Goal: Transaction & Acquisition: Purchase product/service

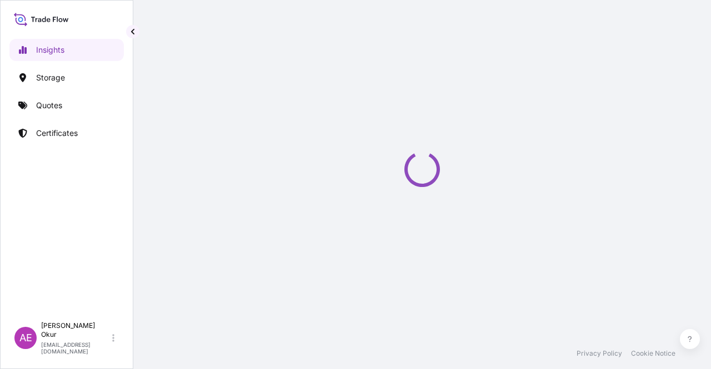
select select "2025"
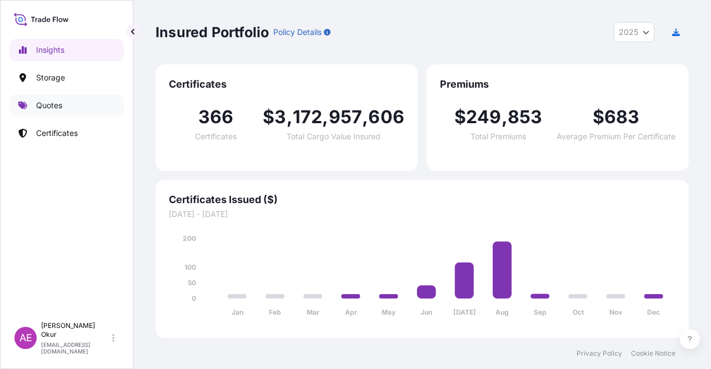
click at [64, 106] on link "Quotes" at bounding box center [66, 105] width 114 height 22
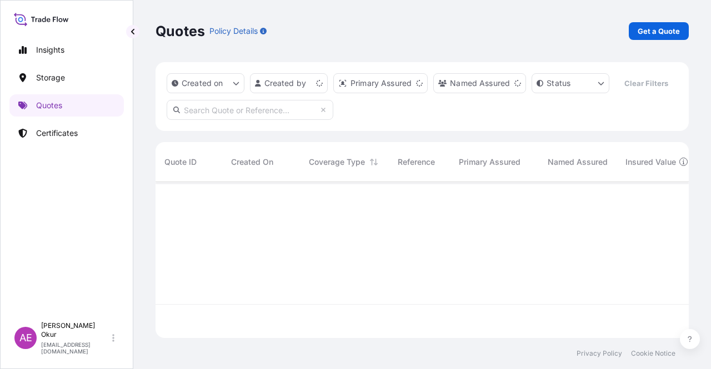
scroll to position [154, 524]
click at [669, 27] on p "Get a Quote" at bounding box center [659, 31] width 42 height 11
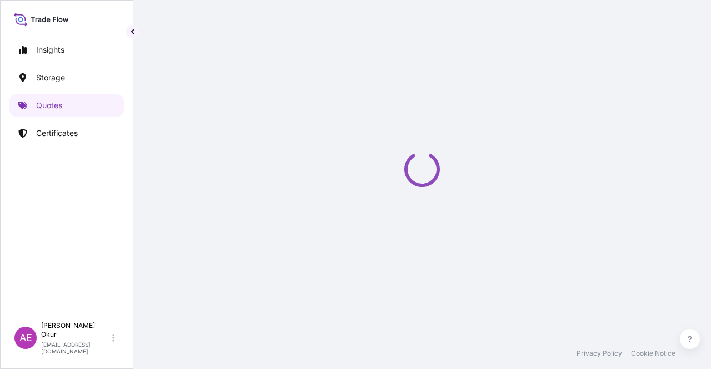
select select "Ocean Vessel"
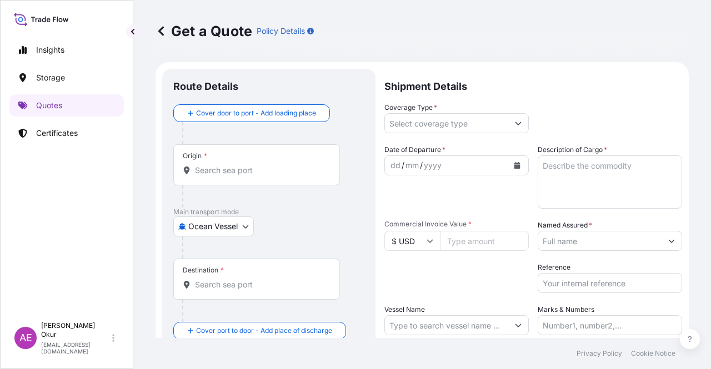
scroll to position [18, 0]
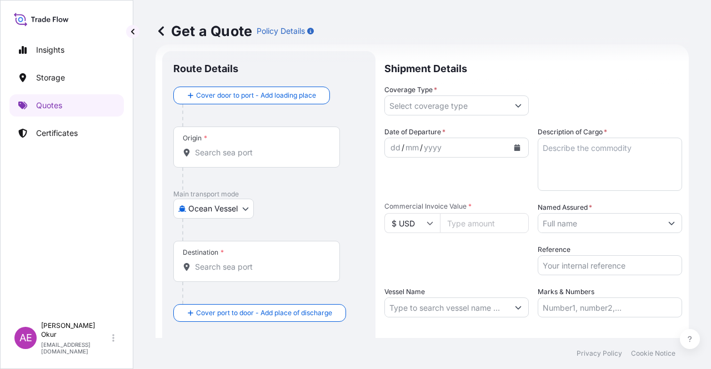
click at [261, 164] on div "Origin *" at bounding box center [256, 147] width 167 height 41
click at [261, 158] on input "Origin *" at bounding box center [260, 152] width 131 height 11
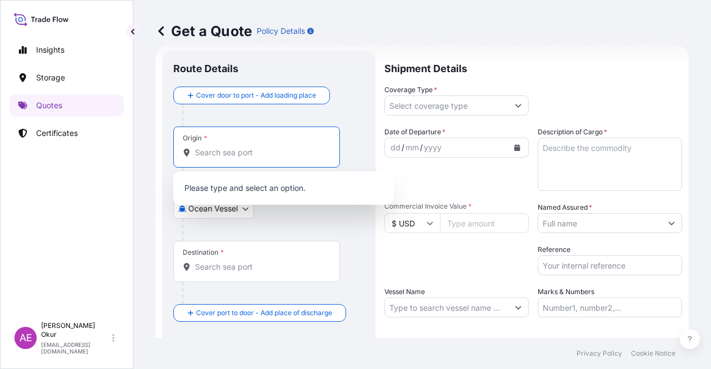
paste input "JUBAIL"
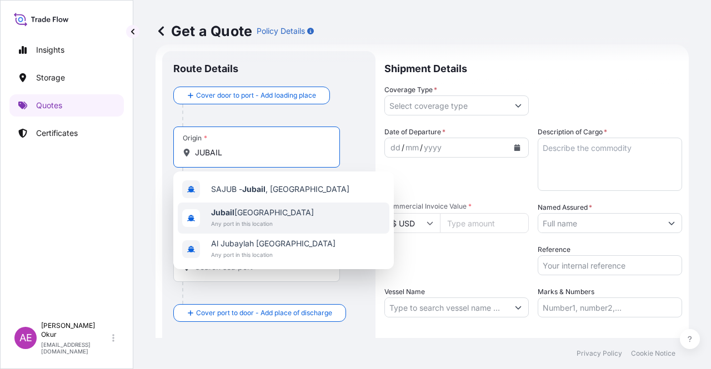
click at [277, 209] on span "Jubail [GEOGRAPHIC_DATA]" at bounding box center [262, 212] width 103 height 11
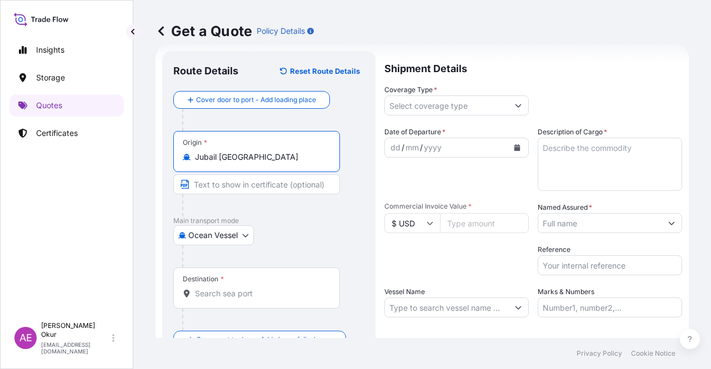
type input "Jubail [GEOGRAPHIC_DATA]"
click at [259, 190] on input "Text to appear on certificate" at bounding box center [256, 184] width 167 height 20
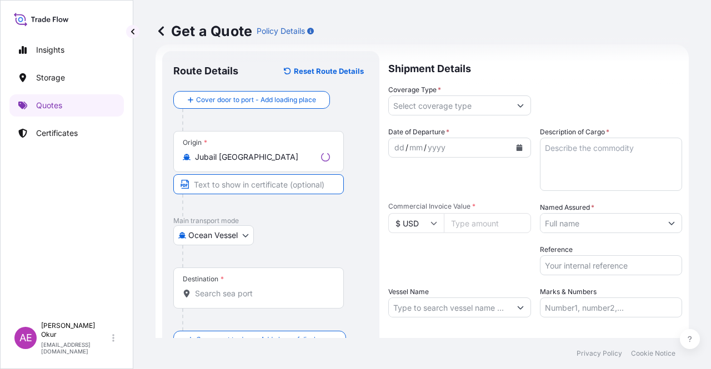
paste input "JUBAIL"
type input "JUBAIL / [GEOGRAPHIC_DATA]"
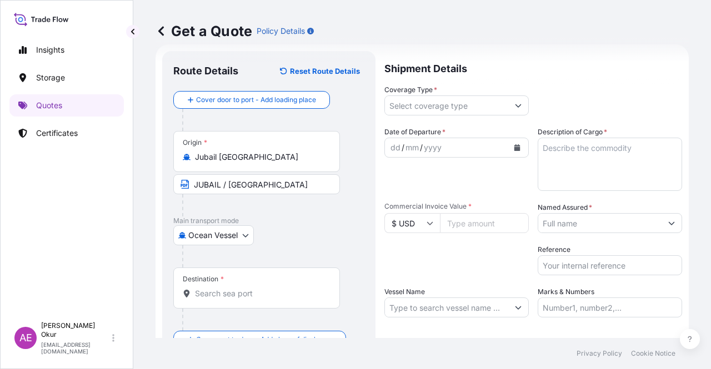
click at [233, 286] on div "Destination *" at bounding box center [256, 288] width 167 height 41
click at [233, 288] on input "Destination *" at bounding box center [260, 293] width 131 height 11
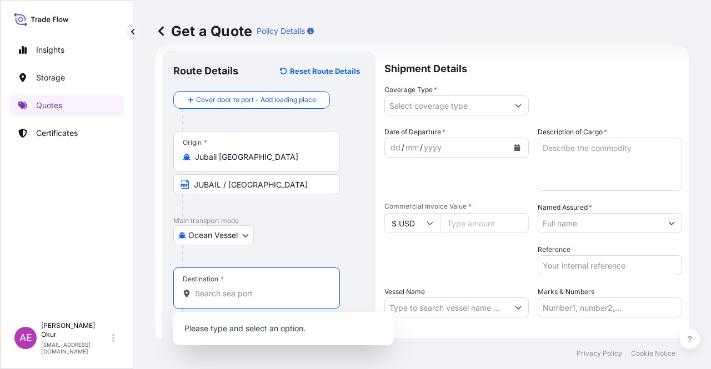
paste input "MERSIN"
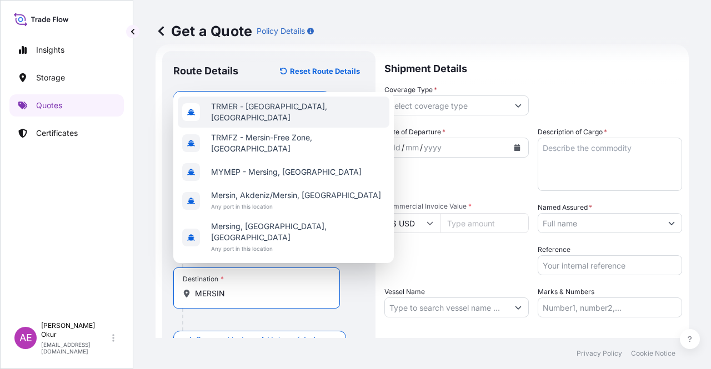
click at [271, 123] on span "TRMER - [GEOGRAPHIC_DATA], [GEOGRAPHIC_DATA]" at bounding box center [298, 112] width 174 height 22
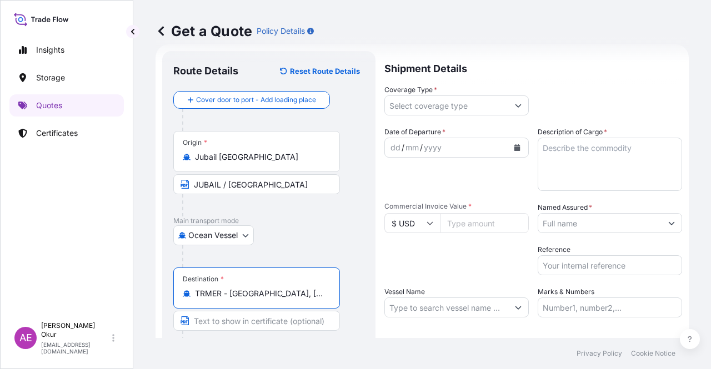
type input "TRMER - [GEOGRAPHIC_DATA], [GEOGRAPHIC_DATA]"
click at [219, 331] on div at bounding box center [261, 342] width 158 height 22
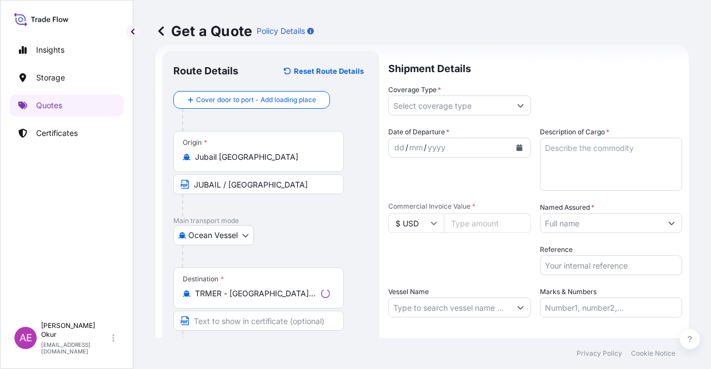
click at [218, 312] on input "Text to appear on certificate" at bounding box center [258, 321] width 171 height 20
paste input "MERSIN"
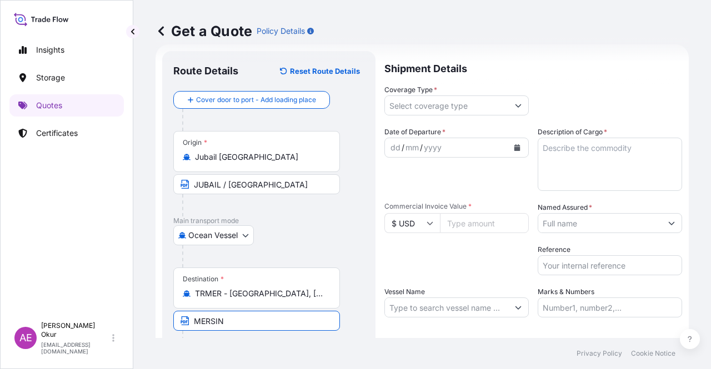
type input "MERSIN / [GEOGRAPHIC_DATA]"
click at [274, 341] on footer "Privacy Policy Cookie Notice" at bounding box center [422, 353] width 578 height 31
click at [471, 113] on input "Coverage Type *" at bounding box center [446, 106] width 123 height 20
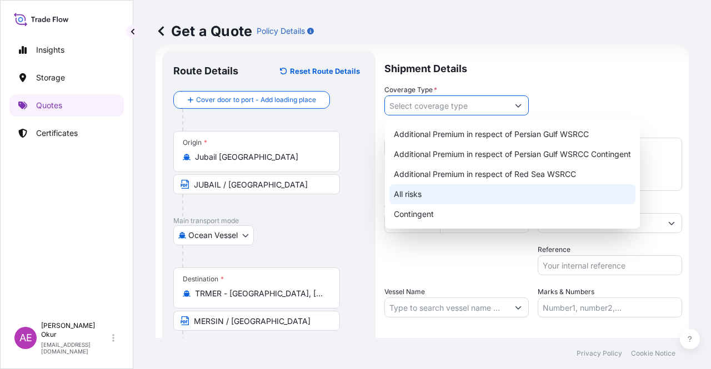
click at [440, 203] on div "All risks" at bounding box center [512, 194] width 246 height 20
type input "All risks"
click at [410, 191] on div "All risks" at bounding box center [512, 194] width 246 height 20
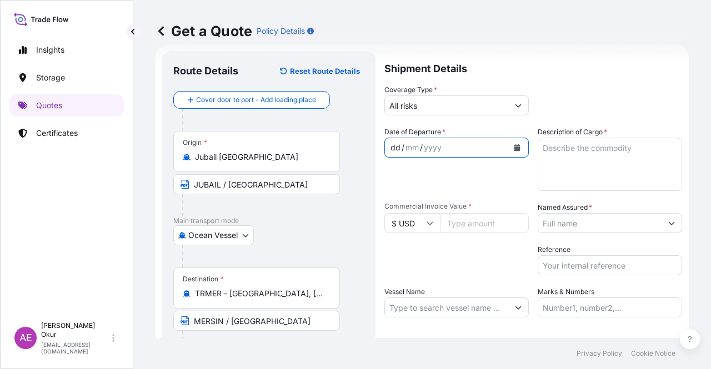
click at [394, 146] on div "dd" at bounding box center [395, 147] width 12 height 13
click at [395, 148] on div "dd" at bounding box center [395, 147] width 12 height 13
click at [389, 148] on div "dd" at bounding box center [395, 147] width 12 height 13
click at [599, 179] on textarea "Description of Cargo *" at bounding box center [610, 164] width 144 height 53
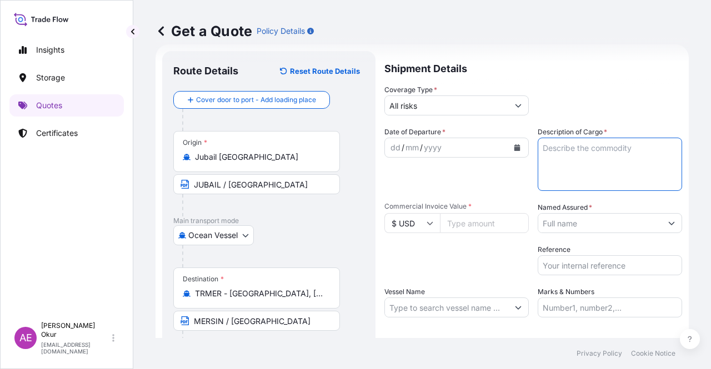
click at [390, 147] on div "dd" at bounding box center [395, 147] width 12 height 13
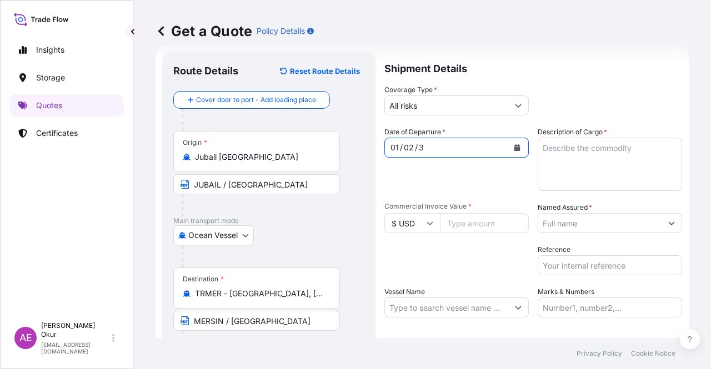
click at [514, 149] on icon "Calendar" at bounding box center [517, 147] width 6 height 7
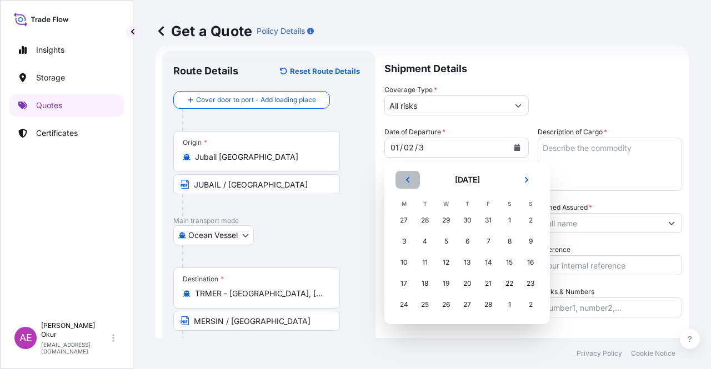
click at [409, 177] on icon "Previous" at bounding box center [407, 180] width 3 height 6
click at [538, 177] on button "Next" at bounding box center [526, 180] width 24 height 18
click at [535, 177] on button "Next" at bounding box center [526, 180] width 24 height 18
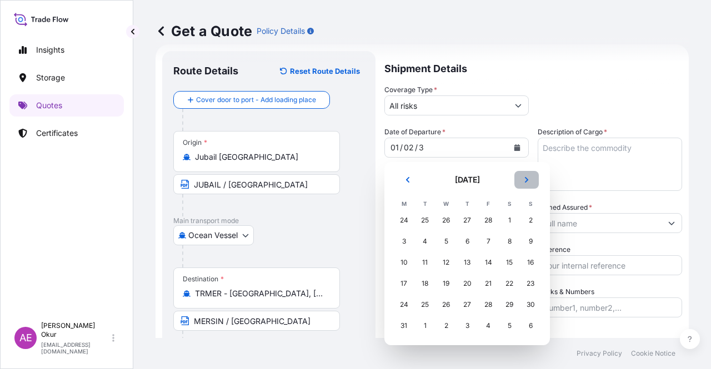
click at [535, 177] on button "Next" at bounding box center [526, 180] width 24 height 18
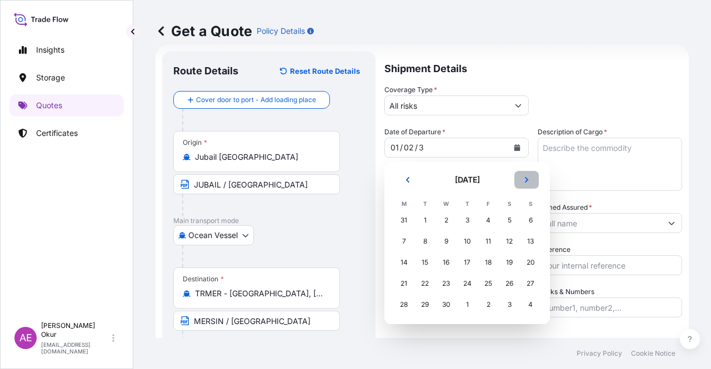
click at [535, 177] on button "Next" at bounding box center [526, 180] width 24 height 18
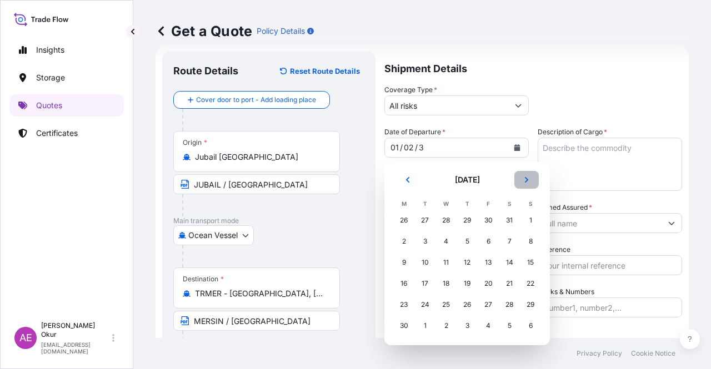
click at [535, 177] on button "Next" at bounding box center [526, 180] width 24 height 18
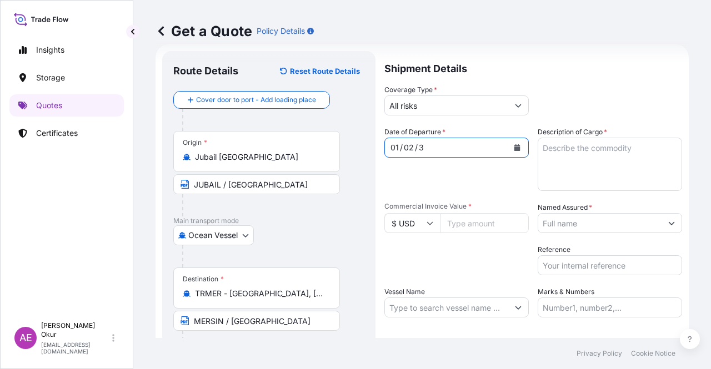
click at [429, 149] on div "01 / 02 / 3" at bounding box center [446, 148] width 123 height 20
click at [420, 144] on div "3" at bounding box center [421, 147] width 7 height 13
click at [419, 144] on div "3" at bounding box center [421, 147] width 7 height 13
click at [424, 144] on div "01 / 02 / 3" at bounding box center [446, 148] width 123 height 20
click at [422, 145] on div "3" at bounding box center [421, 147] width 7 height 13
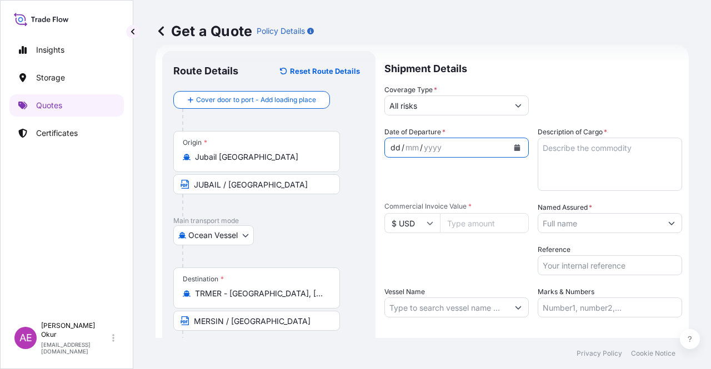
click at [517, 151] on button "Calendar" at bounding box center [517, 148] width 18 height 18
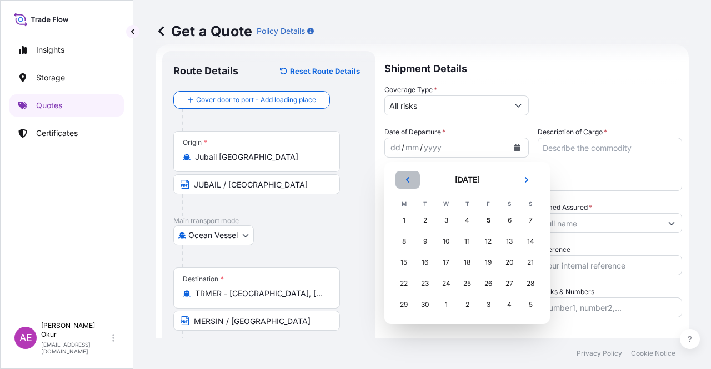
click at [410, 173] on button "Previous" at bounding box center [407, 180] width 24 height 18
click at [538, 306] on div "31" at bounding box center [530, 305] width 20 height 20
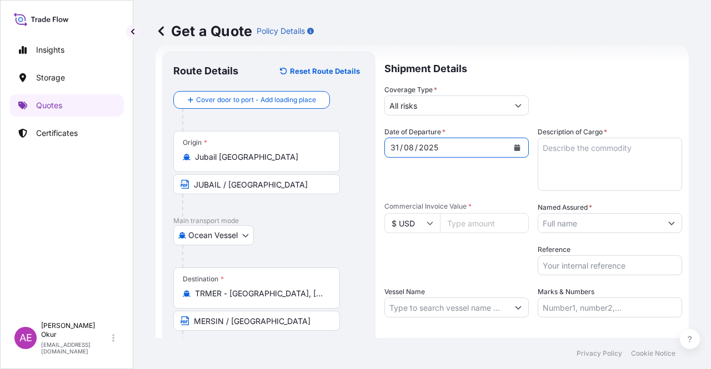
click at [572, 188] on textarea "Description of Cargo *" at bounding box center [610, 164] width 144 height 53
click at [583, 160] on textarea "Description of Cargo *" at bounding box center [610, 164] width 144 height 53
paste textarea "HDPE (TASNEE HD 100 BLACK)"
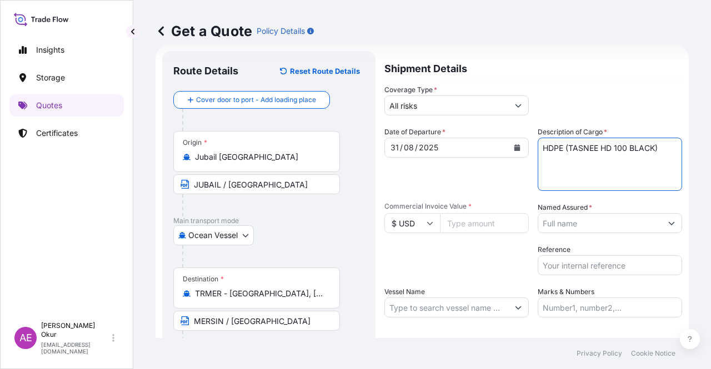
type textarea "HDPE (TASNEE HD 100 BLACK)"
click at [462, 146] on div "[DATE]" at bounding box center [446, 148] width 123 height 20
drag, startPoint x: 465, startPoint y: 235, endPoint x: 463, endPoint y: 228, distance: 7.0
click at [465, 234] on div "Date of Departure * [DATE] Cargo Category * LPG, Crude Oil, Utility Fuel, Mid D…" at bounding box center [533, 222] width 298 height 191
click at [463, 218] on input "Commercial Invoice Value *" at bounding box center [484, 223] width 89 height 20
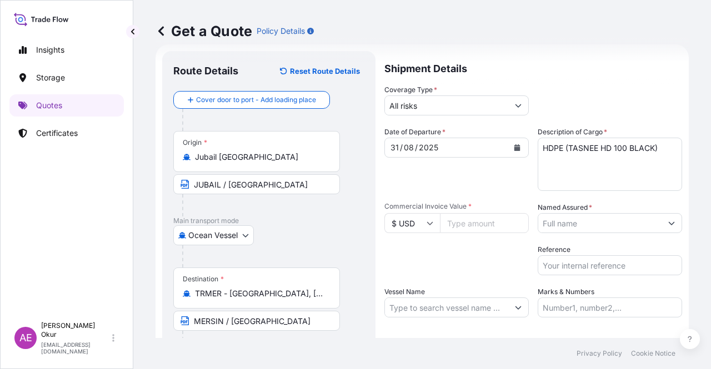
paste input "1131579.9"
type input "1131579.9"
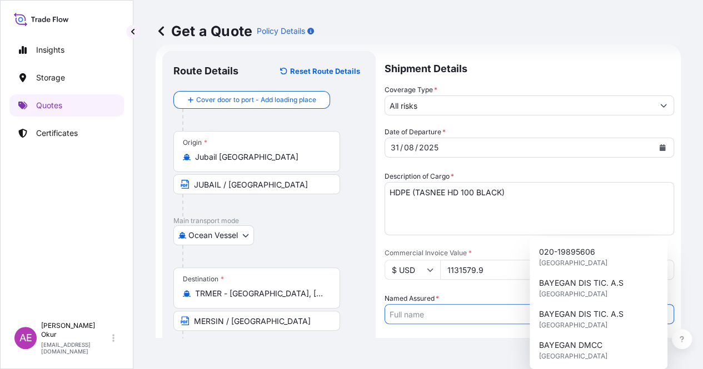
click at [609, 304] on input "Named Assured *" at bounding box center [519, 314] width 268 height 20
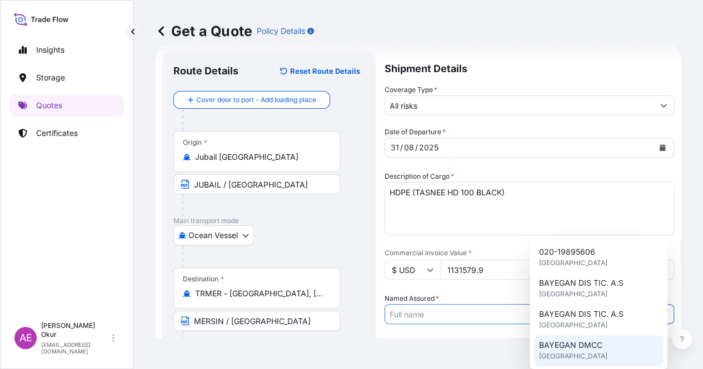
click at [568, 347] on span "BAYEGAN DMCC" at bounding box center [569, 345] width 63 height 11
type input "BAYEGAN DMCC"
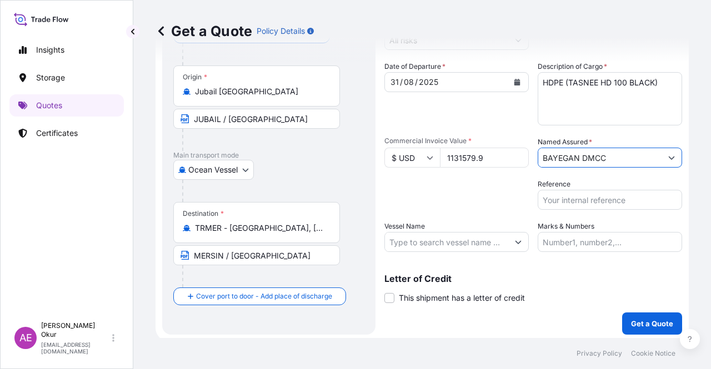
scroll to position [86, 0]
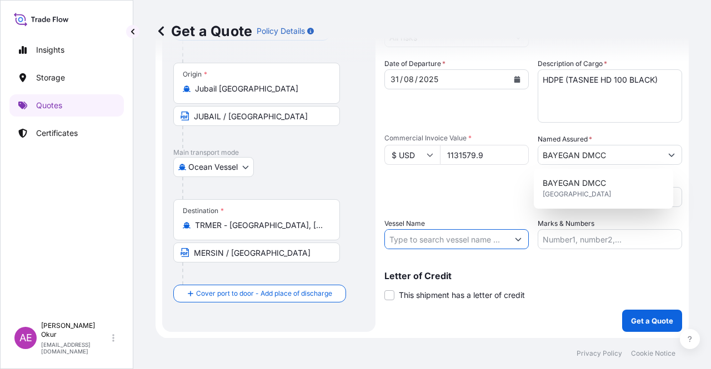
click at [480, 243] on input "Vessel Name" at bounding box center [446, 239] width 123 height 20
paste input "[PERSON_NAME]"
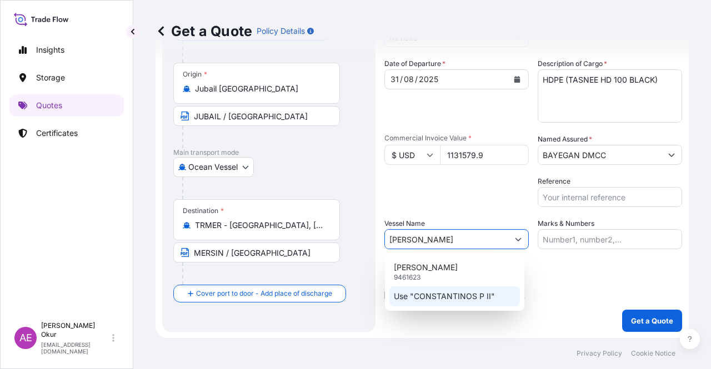
click at [482, 299] on p "Use "CONSTANTINOS P II"" at bounding box center [444, 296] width 101 height 11
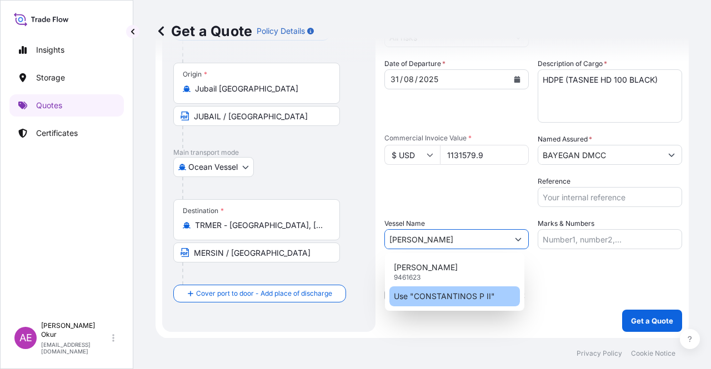
type input "[PERSON_NAME]"
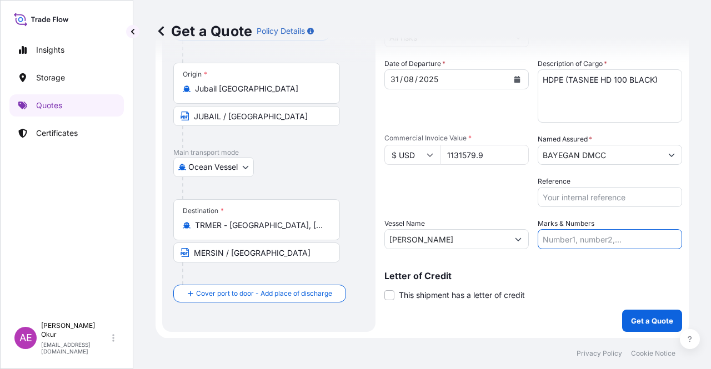
click at [598, 229] on input "Marks & Numbers" at bounding box center [610, 239] width 144 height 20
drag, startPoint x: 565, startPoint y: 241, endPoint x: 611, endPoint y: 239, distance: 45.6
click at [611, 239] on input "PO NO:25Y0221600 Quantity M/[PERSON_NAME]: 25.042,46 Premium: USD 1.705,97" at bounding box center [610, 239] width 144 height 20
paste input "023"
drag, startPoint x: 650, startPoint y: 238, endPoint x: 687, endPoint y: 238, distance: 36.7
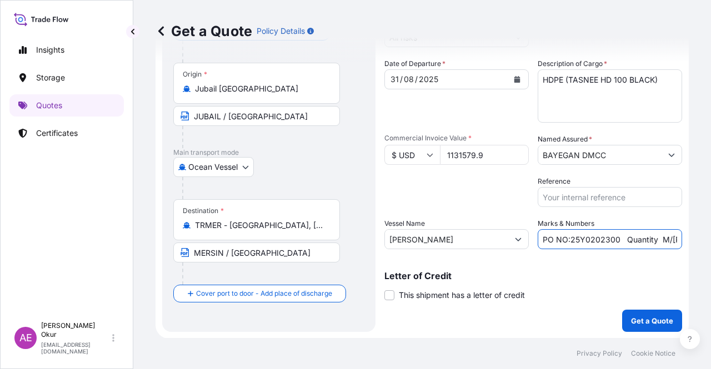
click at [687, 238] on div "Get a Quote Policy Details Route Details Reset Route Details Cover door to port…" at bounding box center [422, 169] width 578 height 338
click at [593, 236] on input "PO NO:25Y0202300 Quantity M/[PERSON_NAME]: 25.042,46 Premium: USD 1.705,97" at bounding box center [610, 239] width 144 height 20
drag, startPoint x: 601, startPoint y: 238, endPoint x: 635, endPoint y: 238, distance: 33.9
click at [635, 238] on input "PO NO:25Y0202300 Quantity M/[PERSON_NAME]: 25.042,46 Premium: USD 1.705,97" at bounding box center [610, 239] width 144 height 20
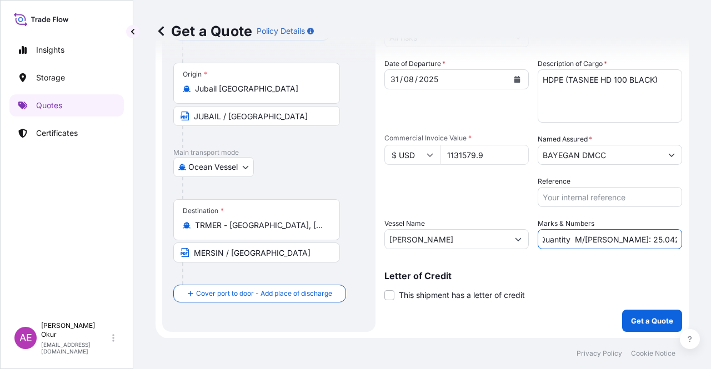
drag, startPoint x: 639, startPoint y: 238, endPoint x: 600, endPoint y: 238, distance: 38.3
click at [600, 238] on input "PO NO:25Y0202300 Quantity M/[PERSON_NAME]: 25.042,46 Premium: USD 1.705,97" at bounding box center [610, 239] width 144 height 20
paste input "990,000"
drag, startPoint x: 653, startPoint y: 239, endPoint x: 710, endPoint y: 243, distance: 57.9
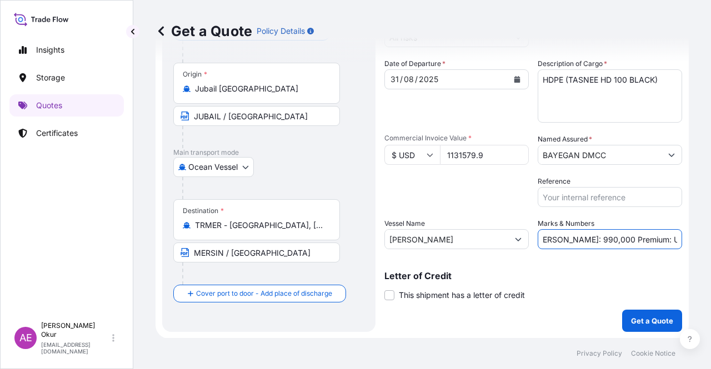
click at [710, 243] on div "Get a Quote Policy Details Route Details Reset Route Details Cover door to port…" at bounding box center [422, 169] width 578 height 338
click at [664, 243] on input "PO NO:25Y0202300 Quantity M/[PERSON_NAME]: 990,000 Premium: USD 1.705,97" at bounding box center [610, 239] width 144 height 20
drag, startPoint x: 638, startPoint y: 239, endPoint x: 710, endPoint y: 239, distance: 72.2
click at [710, 239] on div "Get a Quote Policy Details Route Details Reset Route Details Cover door to port…" at bounding box center [422, 169] width 578 height 338
paste input "237,63"
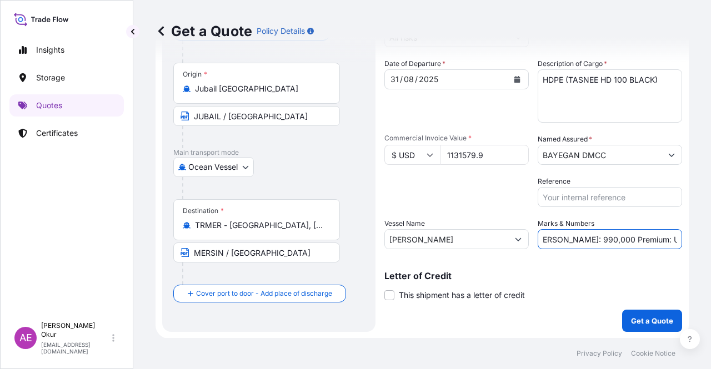
scroll to position [0, 133]
type input "PO NO:25Y0202300 Quantity M/[PERSON_NAME]: 990,000 Premium: USD 237,63"
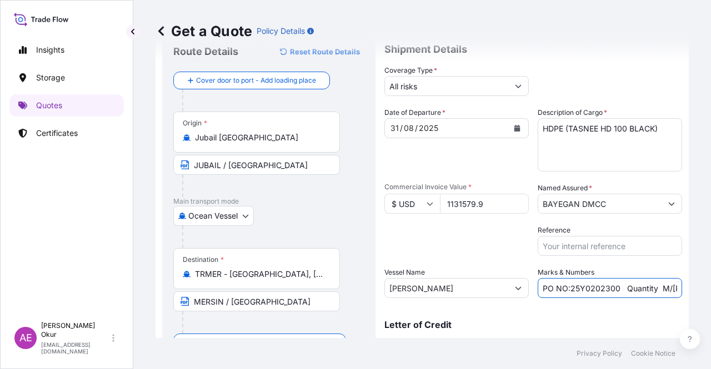
scroll to position [0, 0]
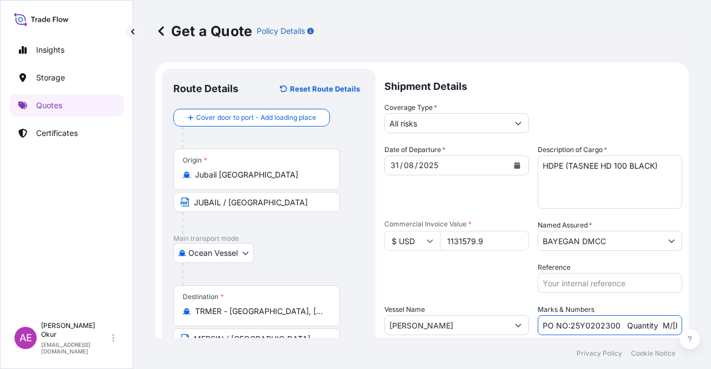
click at [465, 118] on input "All risks" at bounding box center [446, 123] width 123 height 20
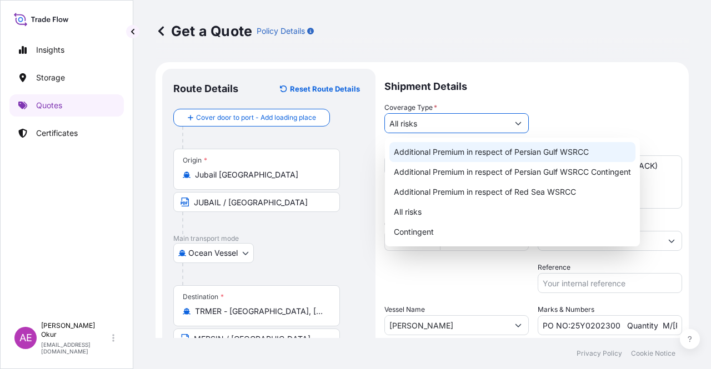
click at [465, 149] on div "Additional Premium in respect of Persian Gulf WSRCC" at bounding box center [512, 152] width 246 height 20
type input "Additional Premium in respect of Persian Gulf WSRCC"
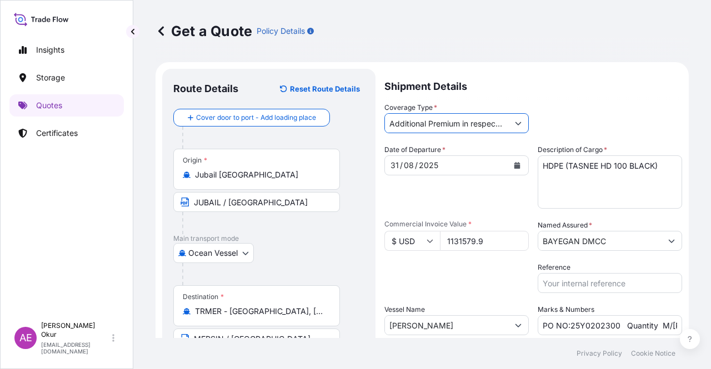
click at [515, 126] on icon "Show suggestions" at bounding box center [518, 123] width 7 height 7
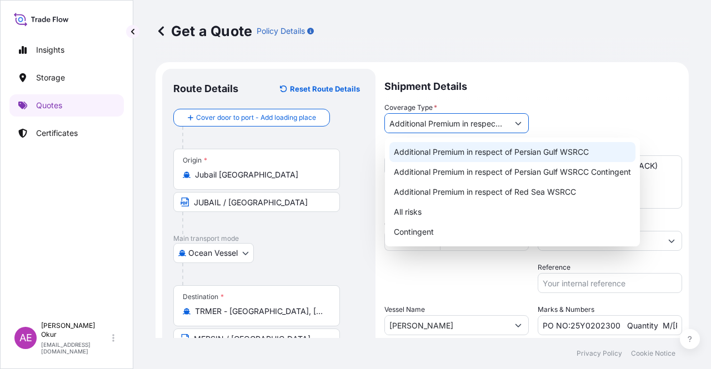
click at [511, 150] on div "Additional Premium in respect of Persian Gulf WSRCC" at bounding box center [512, 152] width 246 height 20
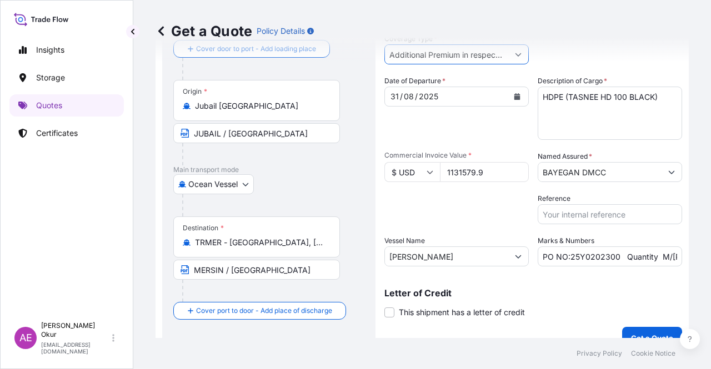
scroll to position [86, 0]
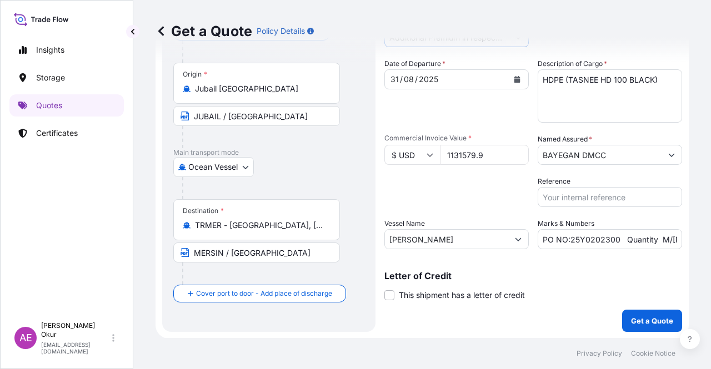
click at [395, 295] on label "This shipment has a letter of credit" at bounding box center [454, 295] width 141 height 12
click at [384, 289] on input "This shipment has a letter of credit" at bounding box center [384, 289] width 0 height 0
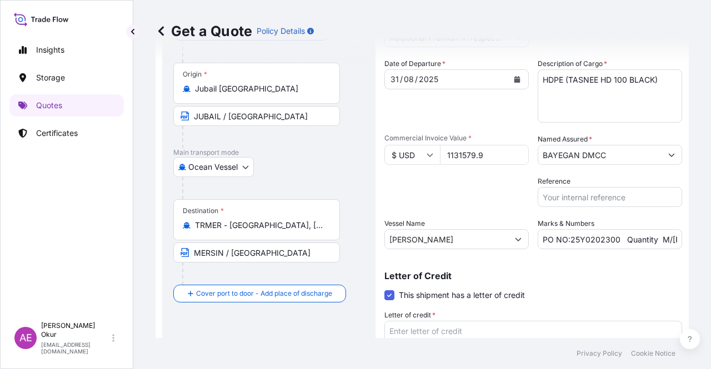
scroll to position [171, 0]
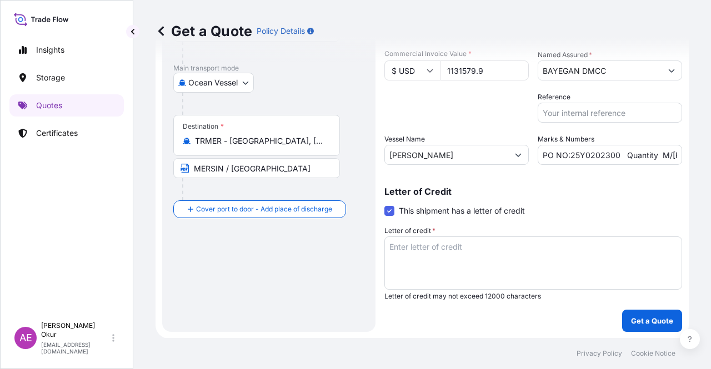
click at [457, 246] on textarea "Letter of credit *" at bounding box center [533, 263] width 298 height 53
paste textarea "+ INSURANCE POLICY IN FULL SET ISSUED OR ENDORSED TO THE ORDER OF 'ZIRAAT KATIL…"
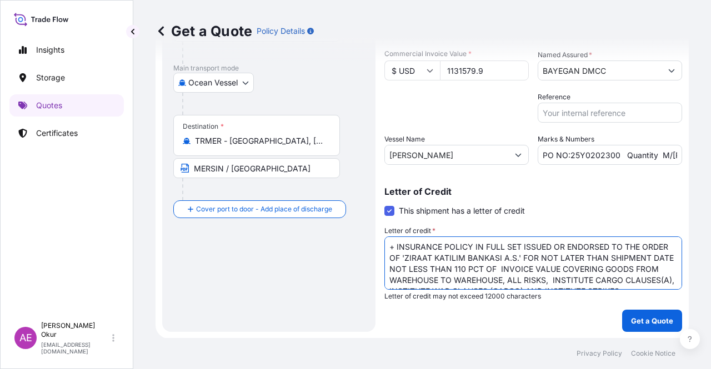
scroll to position [28, 0]
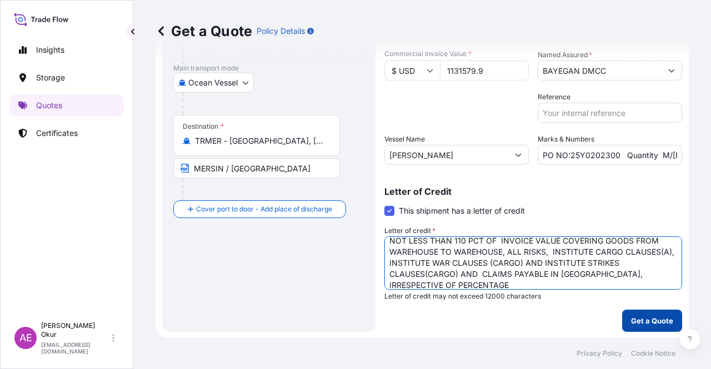
type textarea "+ INSURANCE POLICY IN FULL SET ISSUED OR ENDORSED TO THE ORDER OF 'ZIRAAT KATIL…"
click at [658, 323] on p "Get a Quote" at bounding box center [652, 320] width 42 height 11
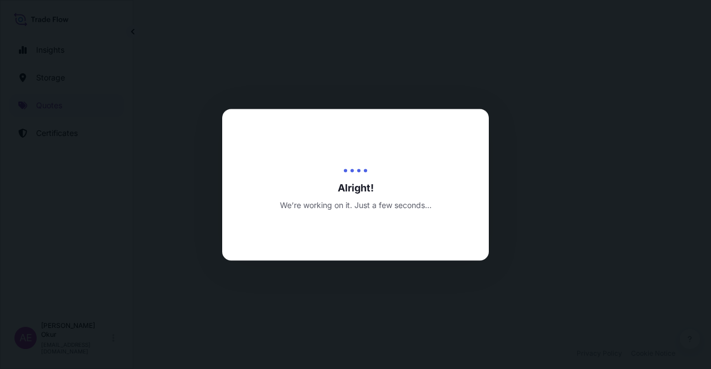
select select "Ocean Vessel"
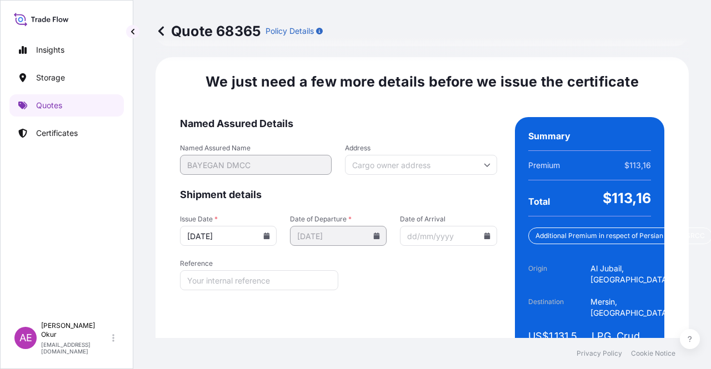
scroll to position [1597, 0]
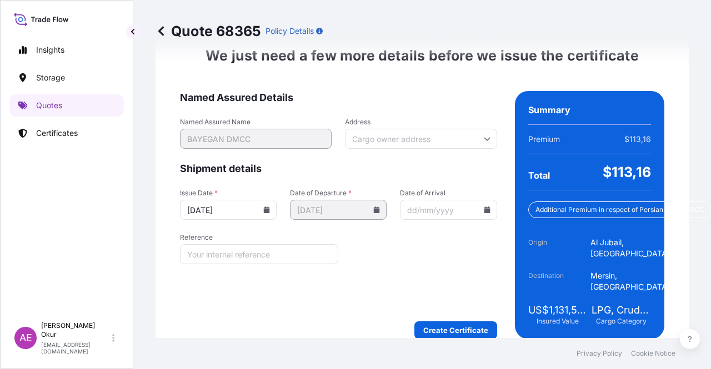
click at [466, 292] on form "Named Assured Details Named Assured Name BAYEGAN DMCC Address Shipment details …" at bounding box center [338, 215] width 317 height 248
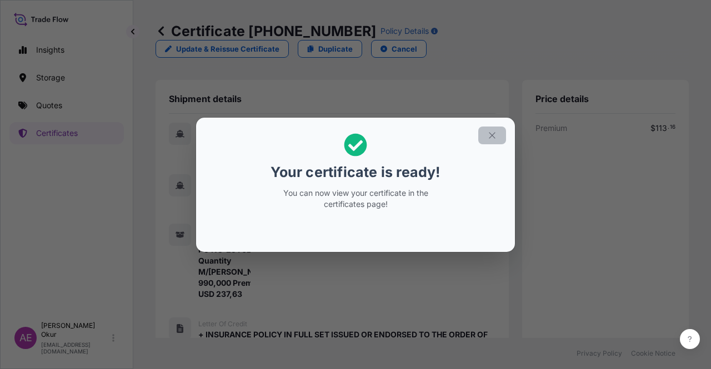
click at [491, 138] on icon "button" at bounding box center [492, 136] width 10 height 10
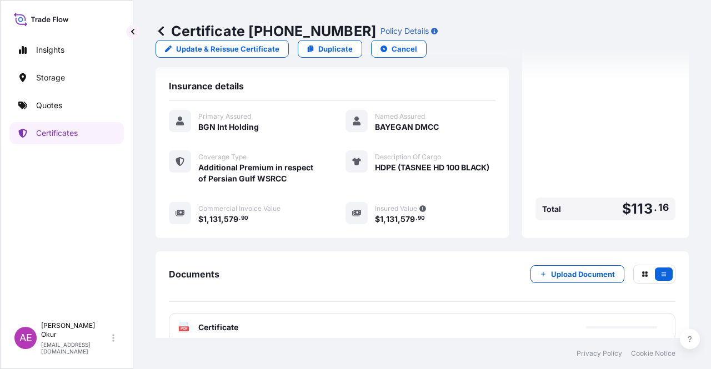
scroll to position [396, 0]
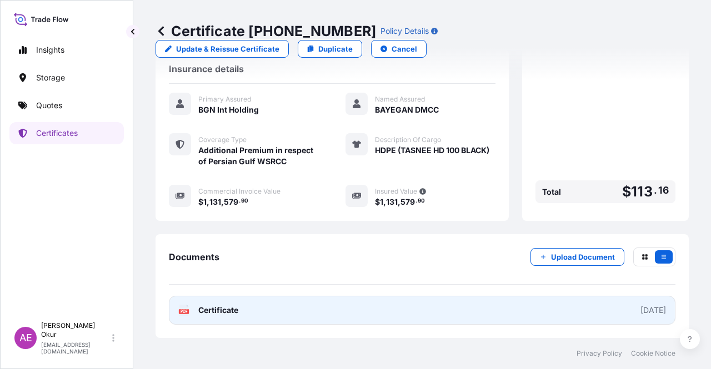
click at [223, 309] on span "Certificate" at bounding box center [218, 310] width 40 height 11
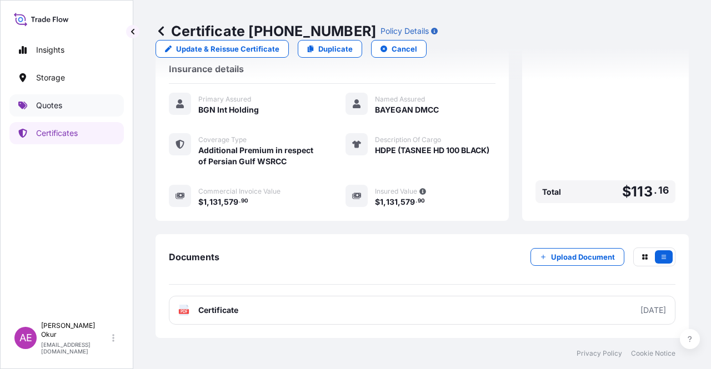
click at [68, 99] on link "Quotes" at bounding box center [66, 105] width 114 height 22
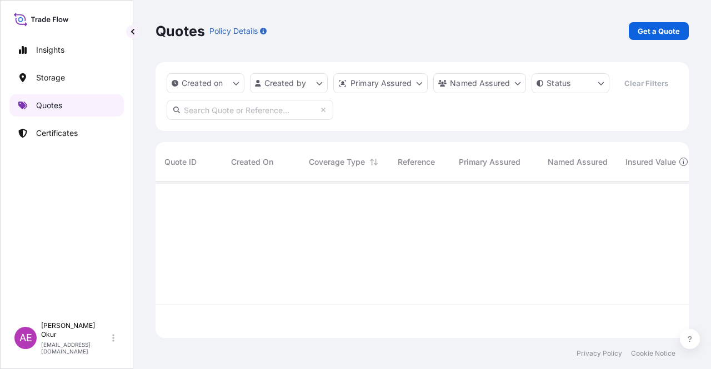
scroll to position [154, 524]
click at [659, 33] on p "Get a Quote" at bounding box center [659, 31] width 42 height 11
select select "Ocean Vessel"
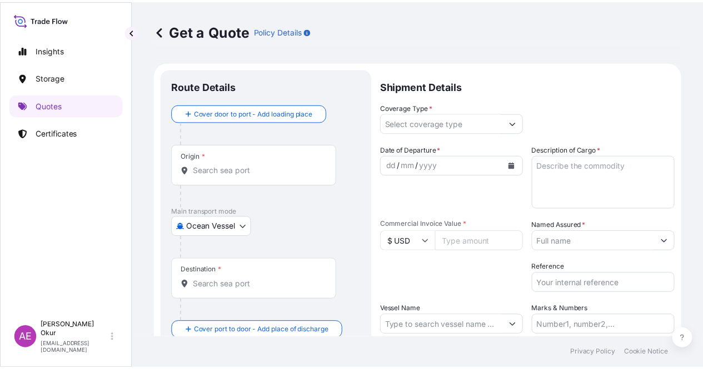
scroll to position [18, 0]
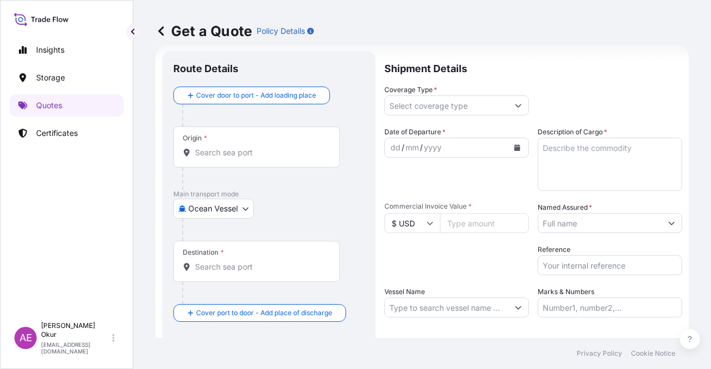
click at [247, 158] on div "Origin *" at bounding box center [256, 147] width 167 height 41
click at [247, 158] on input "Origin *" at bounding box center [260, 152] width 131 height 11
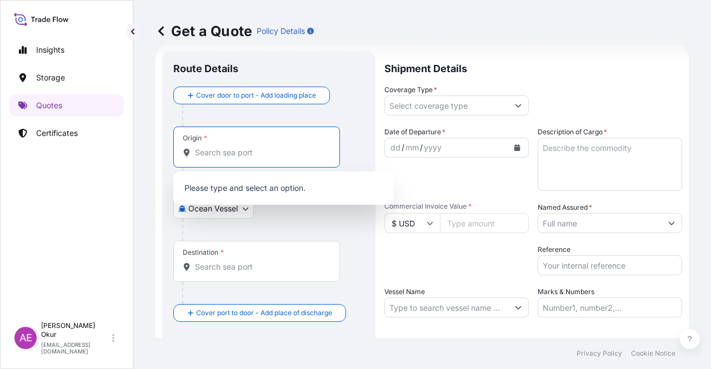
paste input "[GEOGRAPHIC_DATA]"
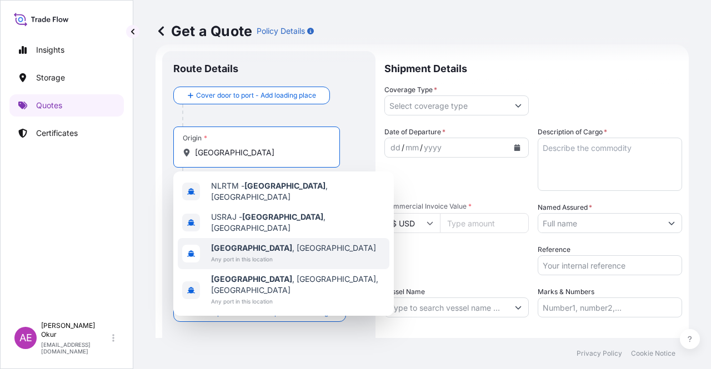
click at [266, 243] on span "[GEOGRAPHIC_DATA] , [GEOGRAPHIC_DATA]" at bounding box center [293, 248] width 165 height 11
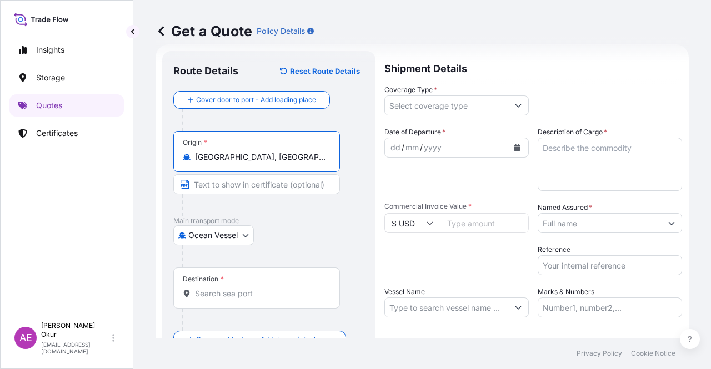
type input "[GEOGRAPHIC_DATA], [GEOGRAPHIC_DATA]"
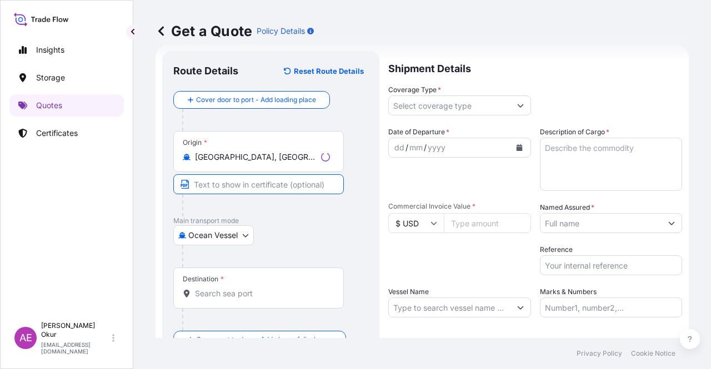
click at [224, 187] on input "Text to appear on certificate" at bounding box center [258, 184] width 171 height 20
paste input "[GEOGRAPHIC_DATA]"
type input "[GEOGRAPHIC_DATA] / [GEOGRAPHIC_DATA]"
click at [248, 286] on div "Destination *" at bounding box center [256, 288] width 167 height 41
click at [248, 288] on input "Destination *" at bounding box center [260, 293] width 131 height 11
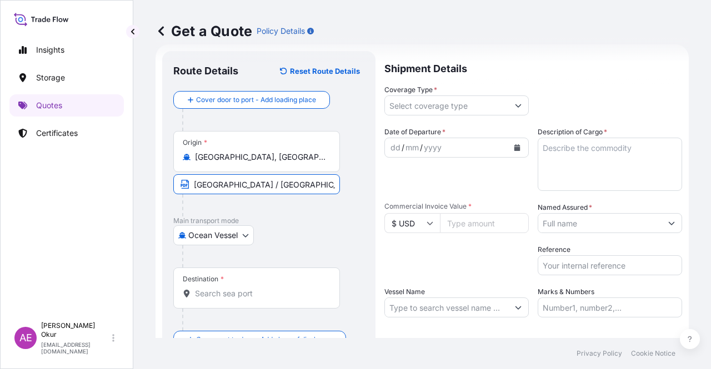
paste input "JEDDAH"
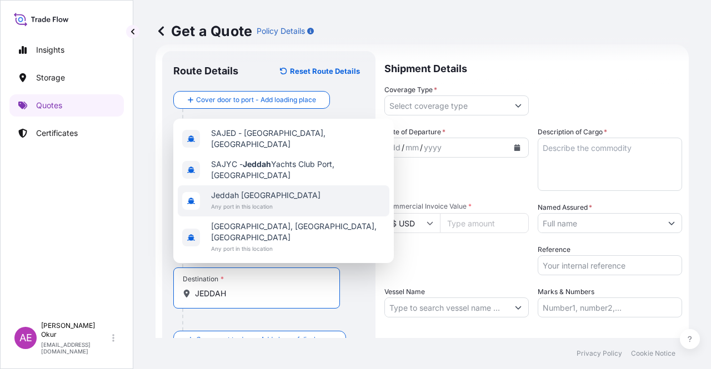
click at [273, 201] on span "Jeddah [GEOGRAPHIC_DATA]" at bounding box center [265, 195] width 109 height 11
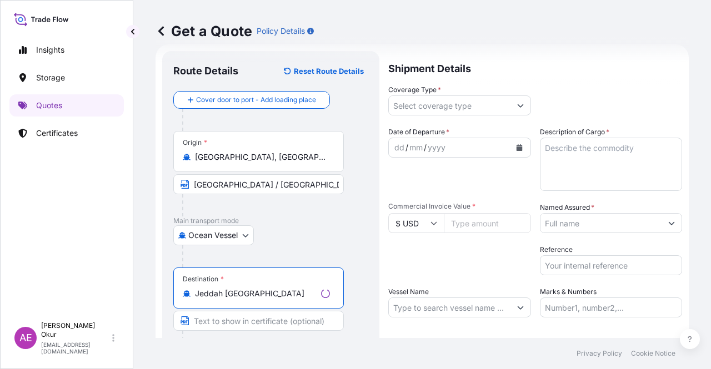
type input "Jeddah [GEOGRAPHIC_DATA]"
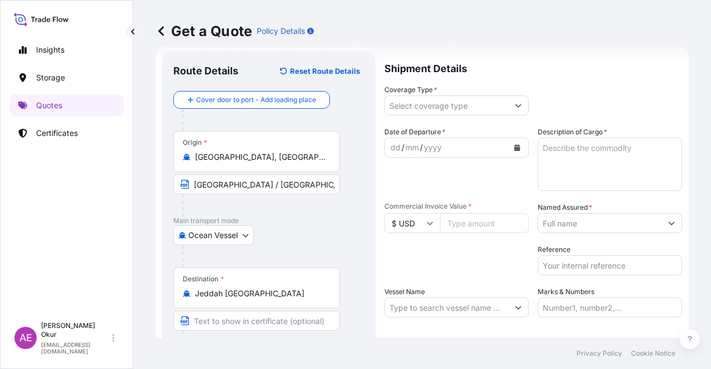
click at [228, 340] on footer "Privacy Policy Cookie Notice" at bounding box center [422, 353] width 578 height 31
click at [227, 319] on input "Text to appear on certificate" at bounding box center [256, 321] width 167 height 20
paste input "JEDDAH"
type input "JEDDAH /[GEOGRAPHIC_DATA]"
click at [434, 95] on label "Coverage Type *" at bounding box center [410, 89] width 53 height 11
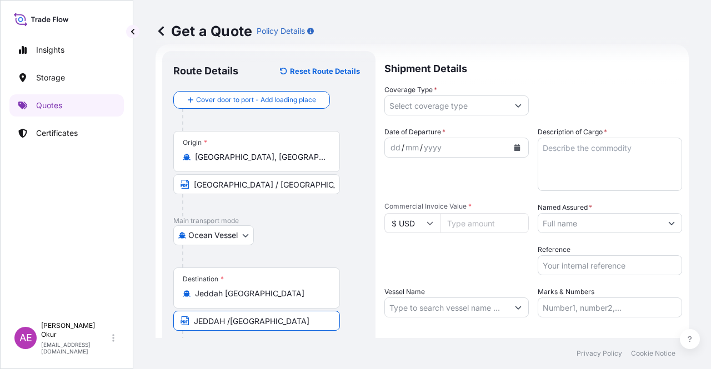
click at [434, 96] on input "Coverage Type *" at bounding box center [446, 106] width 123 height 20
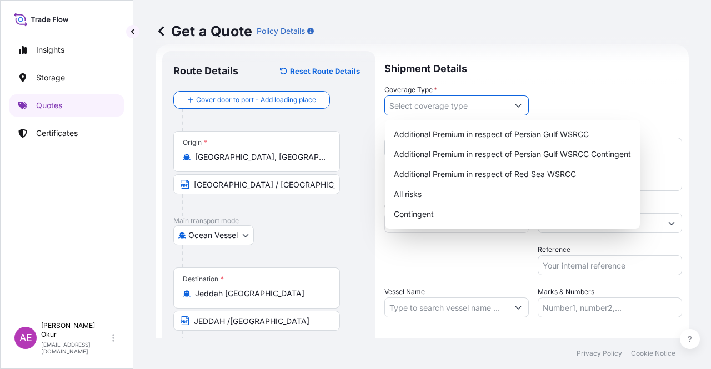
click at [434, 106] on input "Coverage Type *" at bounding box center [446, 106] width 123 height 20
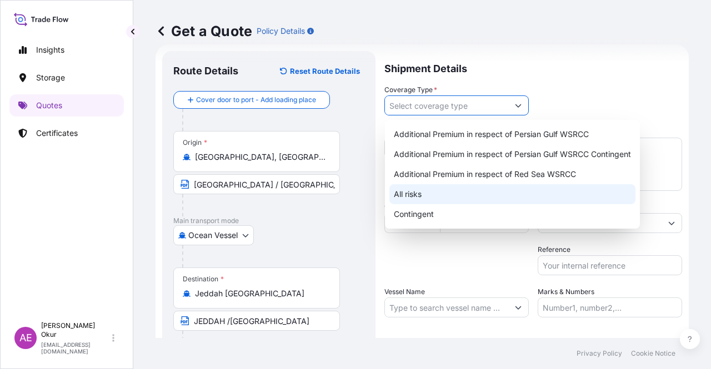
click at [414, 202] on div "All risks" at bounding box center [512, 194] width 246 height 20
type input "All risks"
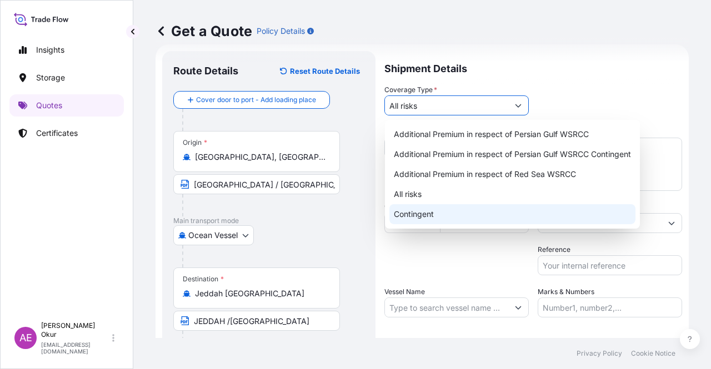
click at [418, 196] on div "All risks" at bounding box center [512, 194] width 246 height 20
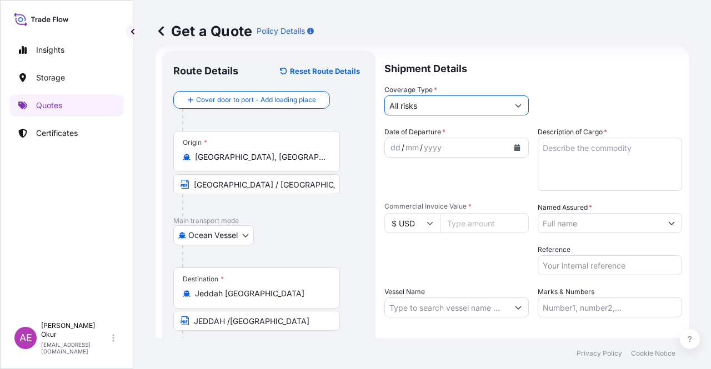
click at [392, 146] on div "dd" at bounding box center [395, 147] width 12 height 13
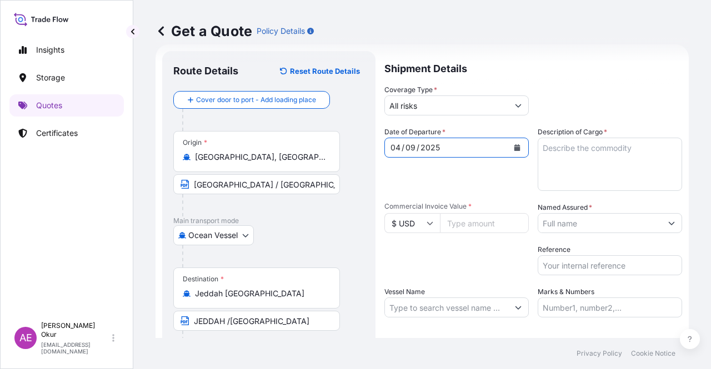
click at [608, 172] on textarea "Description of Cargo *" at bounding box center [610, 164] width 144 height 53
paste textarea "DI-ISODECYL PHTHALATE (DIDP) 0,12 TCA"
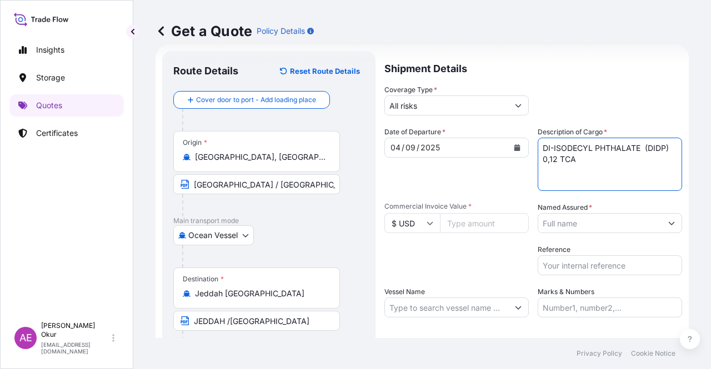
type textarea "DI-ISODECYL PHTHALATE (DIDP) 0,12 TCA"
click at [441, 221] on input "Commercial Invoice Value *" at bounding box center [484, 223] width 89 height 20
paste input "252045.09"
type input "252045.09"
click at [600, 214] on input "Named Assured *" at bounding box center [599, 223] width 123 height 20
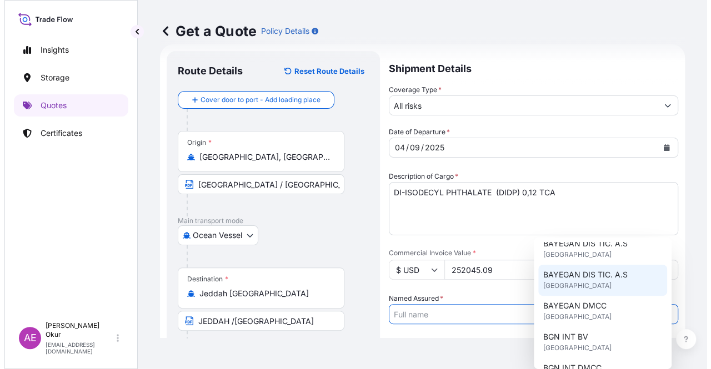
scroll to position [56, 0]
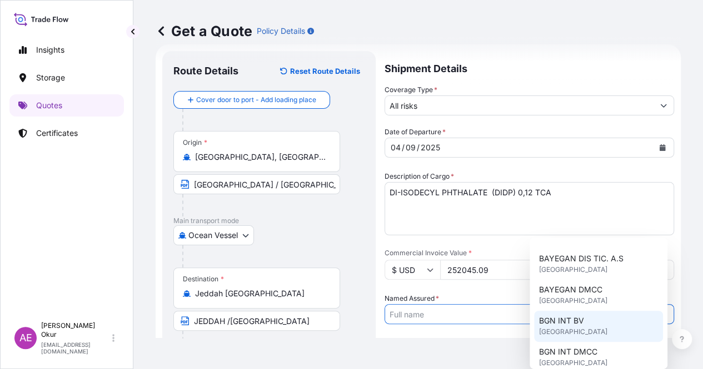
click at [585, 300] on span "[GEOGRAPHIC_DATA]" at bounding box center [572, 301] width 68 height 11
type input "BAYEGAN DMCC"
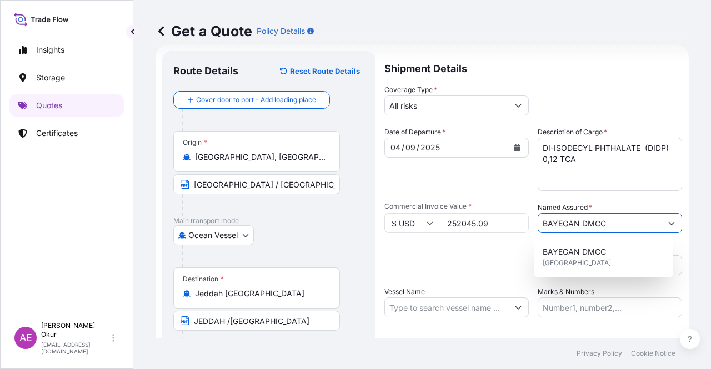
click at [473, 303] on input "Vessel Name" at bounding box center [446, 308] width 123 height 20
paste input "MAASTRICHT MAERSK"
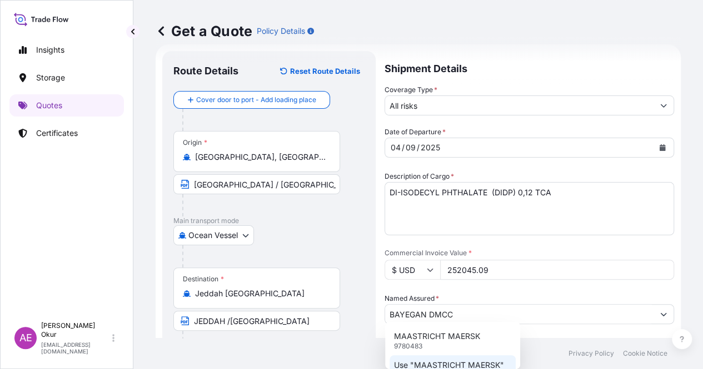
click at [449, 365] on p "Use "MAASTRICHT MAERSK"" at bounding box center [449, 365] width 110 height 11
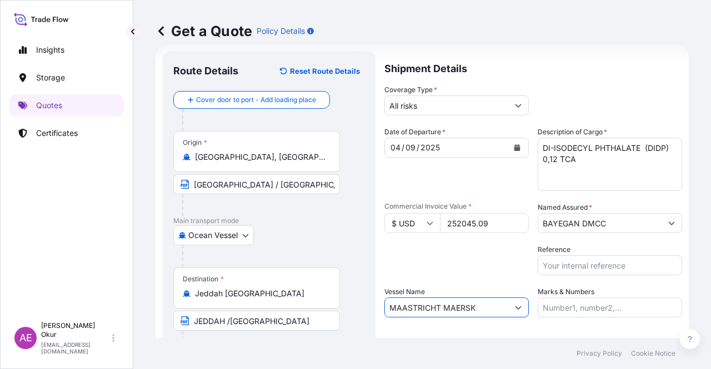
type input "MAASTRICHT MAERSK"
click at [592, 315] on input "Marks & Numbers" at bounding box center [610, 308] width 144 height 20
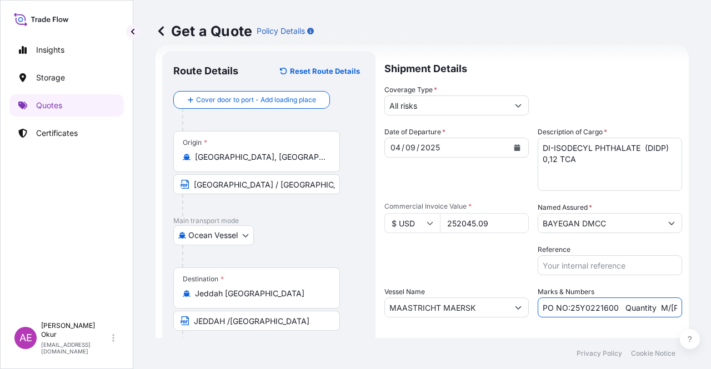
drag, startPoint x: 567, startPoint y: 306, endPoint x: 610, endPoint y: 306, distance: 43.3
click at [610, 306] on input "PO NO:25Y0221600 Quantity M/[PERSON_NAME]: 25.042,46 Premium: USD 1.705,97" at bounding box center [610, 308] width 144 height 20
paste input "113"
drag, startPoint x: 634, startPoint y: 298, endPoint x: 664, endPoint y: 302, distance: 30.2
click at [662, 302] on input "PO NO:25Y0211300 Quantity M/[PERSON_NAME]: 25.042,46 Premium: USD 1.705,97" at bounding box center [610, 308] width 144 height 20
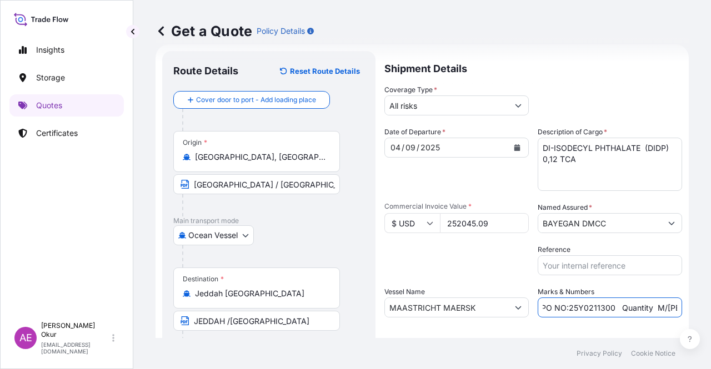
click at [652, 301] on input "PO NO:25Y0211300 Quantity M/[PERSON_NAME]: 25.042,46 Premium: USD 1.705,97" at bounding box center [610, 308] width 144 height 20
drag, startPoint x: 681, startPoint y: 307, endPoint x: 694, endPoint y: 305, distance: 13.5
click at [700, 305] on div "Get a Quote Policy Details Route Details Reset Route Details Cover door to port…" at bounding box center [422, 169] width 578 height 338
click at [639, 304] on input "PO NO:25Y0211300 Quantity M/[PERSON_NAME]: 25.042,46 Premium: USD 1.705,97" at bounding box center [610, 308] width 144 height 20
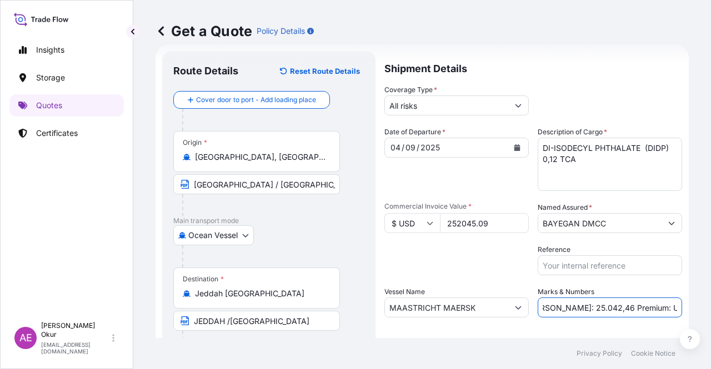
drag, startPoint x: 544, startPoint y: 308, endPoint x: 580, endPoint y: 308, distance: 35.5
click at [580, 308] on input "PO NO:25Y0211300 Quantity M/[PERSON_NAME]: 25.042,46 Premium: USD 1.705,97" at bounding box center [610, 308] width 144 height 20
paste input "175,580"
drag, startPoint x: 642, startPoint y: 308, endPoint x: 710, endPoint y: 310, distance: 68.4
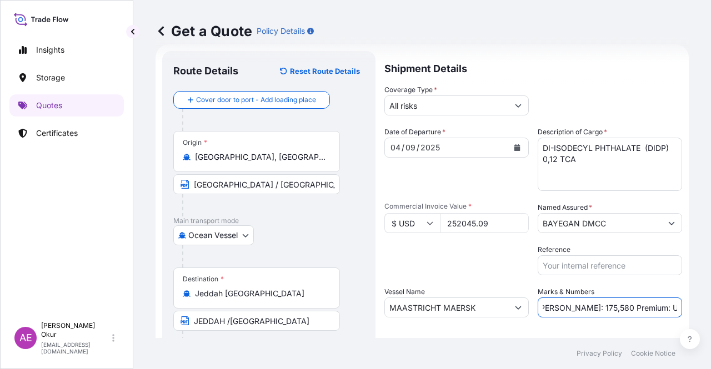
click at [710, 310] on div "Get a Quote Policy Details Route Details Reset Route Details Cover door to port…" at bounding box center [422, 169] width 578 height 338
click at [638, 310] on input "PO NO:25Y0211300 Quantity M/[PERSON_NAME]: 175,580 Premium: USD 1.705,97" at bounding box center [610, 308] width 144 height 20
click at [641, 306] on input "PO NO:25Y0211300 Quantity M/[PERSON_NAME]: 175,580 Premium: USD 1.705,97" at bounding box center [610, 308] width 144 height 20
drag, startPoint x: 639, startPoint y: 306, endPoint x: 689, endPoint y: 308, distance: 50.6
click at [689, 308] on div "Get a Quote Policy Details Route Details Reset Route Details Cover door to port…" at bounding box center [422, 169] width 578 height 338
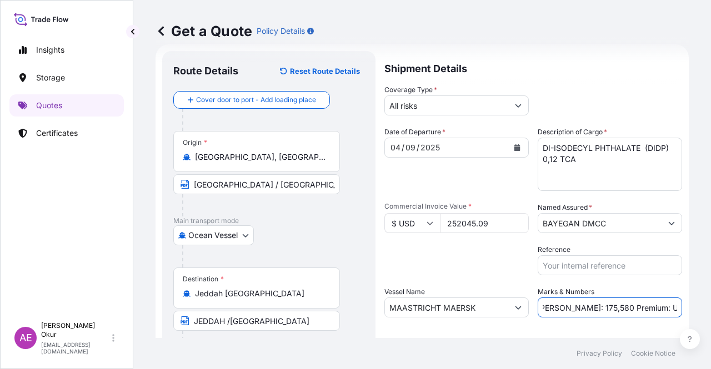
paste input "27,72"
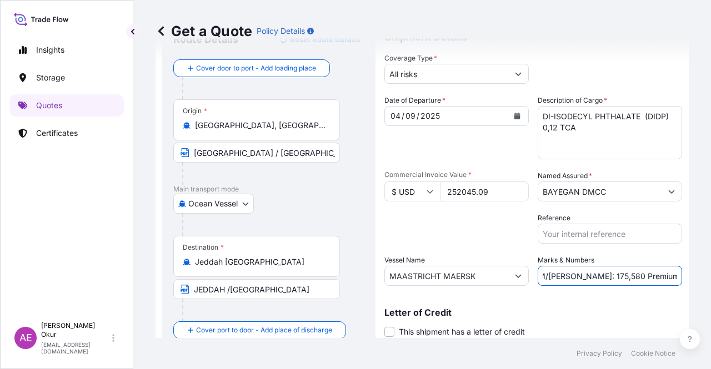
scroll to position [86, 0]
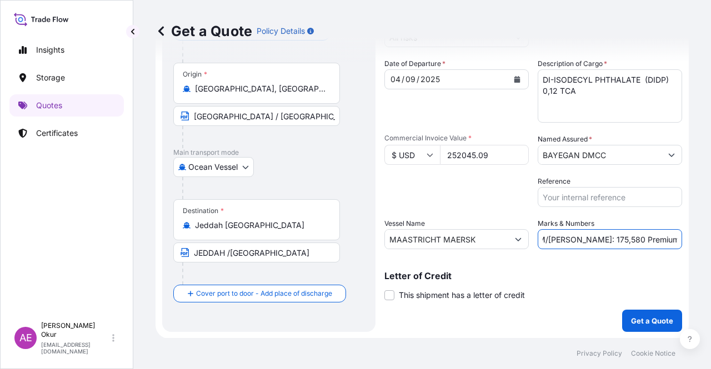
type input "PO NO:25Y0211300 Quantity M/[PERSON_NAME]: 175,580 Premium: USD 27,72"
click at [613, 326] on div "Shipment Details Coverage Type * All risks Date of Departure * [DATE] Cargo Cat…" at bounding box center [533, 157] width 298 height 349
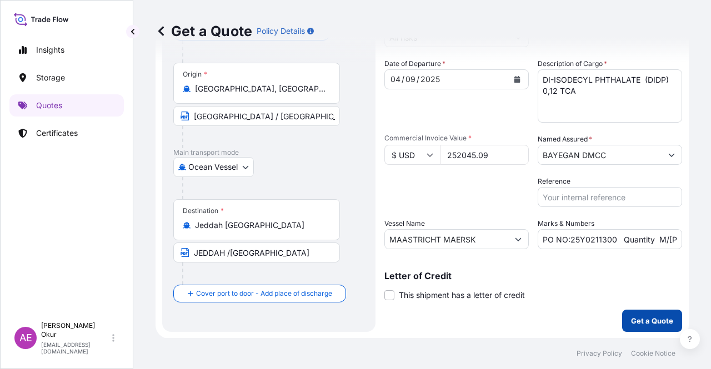
click at [639, 318] on p "Get a Quote" at bounding box center [652, 320] width 42 height 11
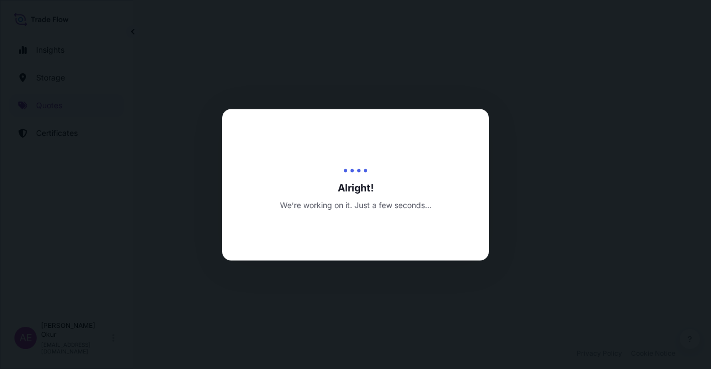
select select "Ocean Vessel"
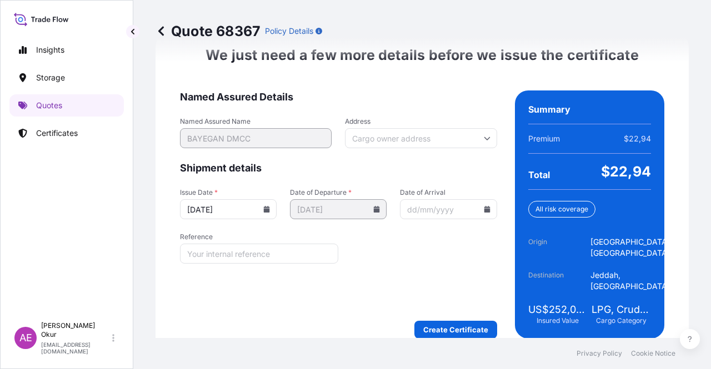
scroll to position [1442, 0]
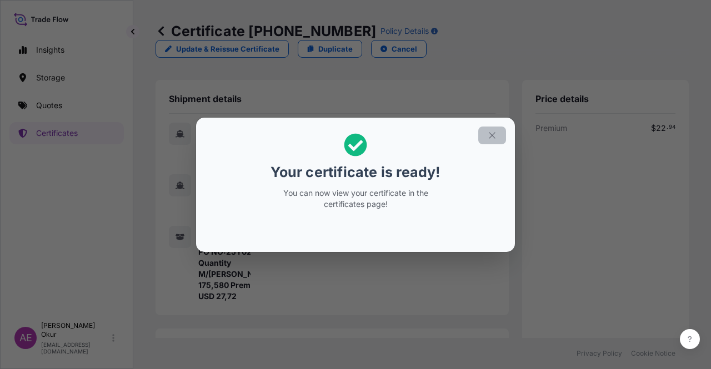
click at [494, 132] on icon "button" at bounding box center [492, 136] width 10 height 10
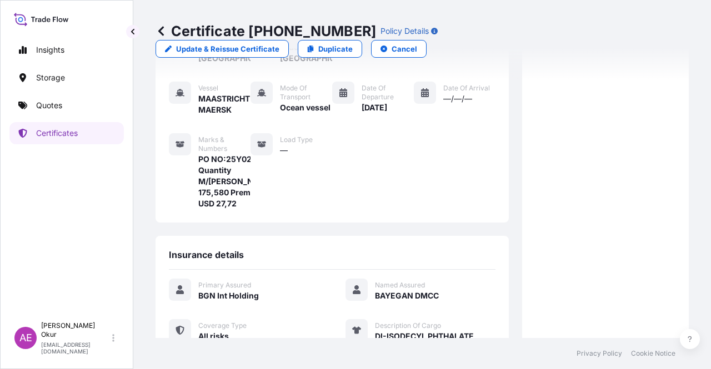
scroll to position [289, 0]
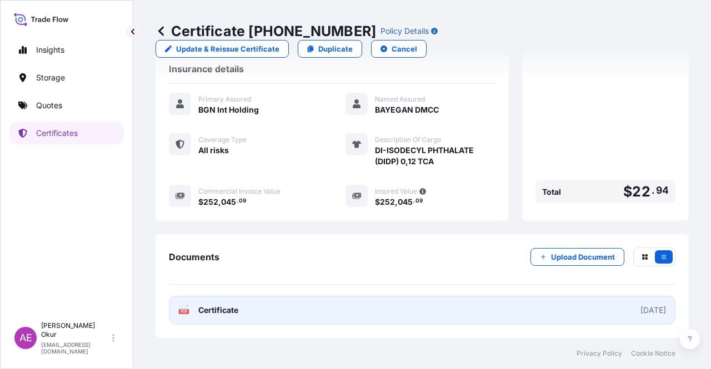
click at [204, 313] on span "Certificate" at bounding box center [218, 310] width 40 height 11
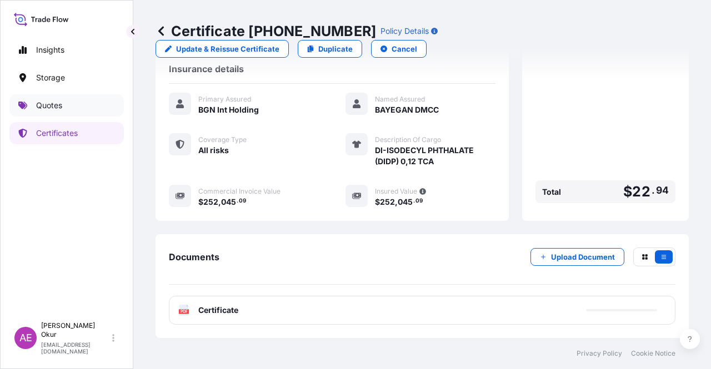
click at [78, 104] on link "Quotes" at bounding box center [66, 105] width 114 height 22
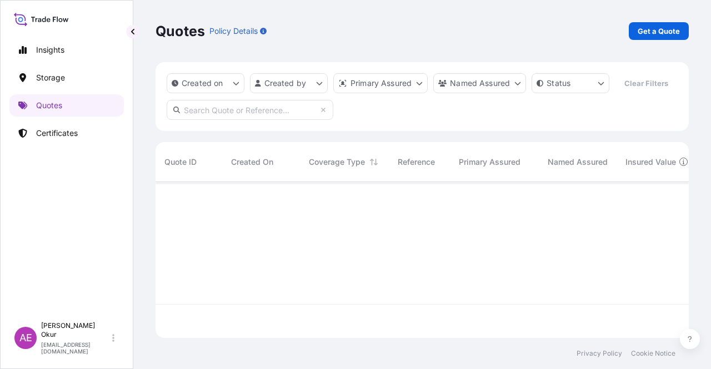
scroll to position [154, 524]
click at [649, 44] on div "Quotes Policy Details Get a Quote" at bounding box center [422, 31] width 533 height 62
click at [648, 29] on p "Get a Quote" at bounding box center [659, 31] width 42 height 11
select select "Ocean Vessel"
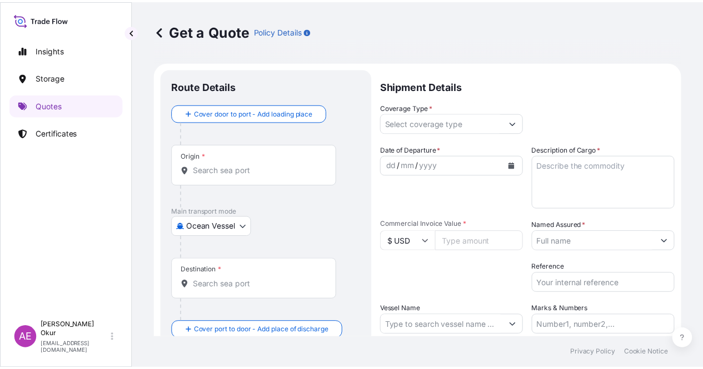
scroll to position [18, 0]
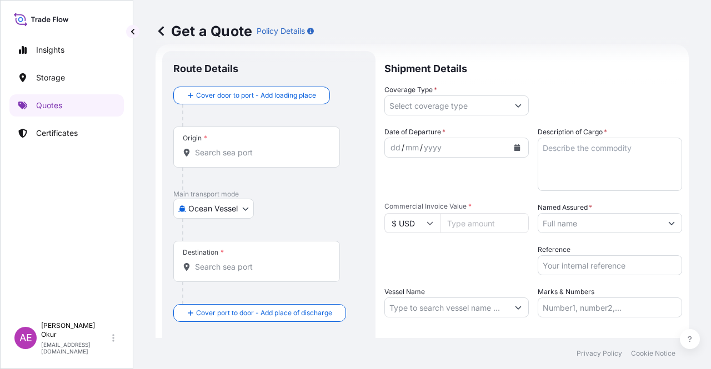
click at [248, 152] on input "Origin *" at bounding box center [260, 152] width 131 height 11
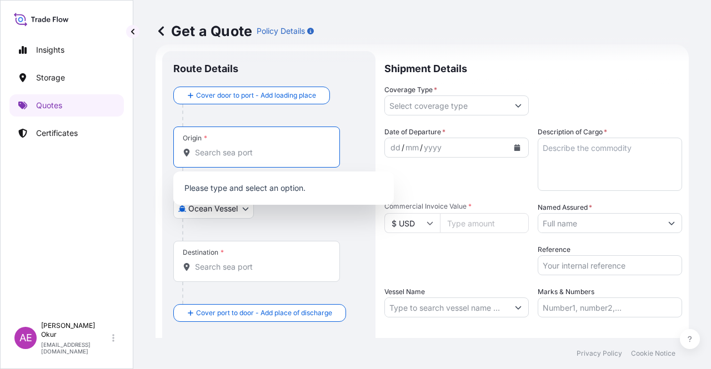
paste input "RAS LAFFAN"
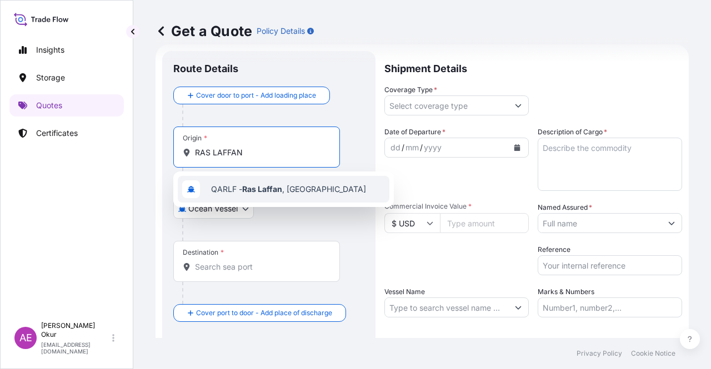
click at [261, 184] on span "QARLF - [GEOGRAPHIC_DATA] , [GEOGRAPHIC_DATA]" at bounding box center [288, 189] width 155 height 11
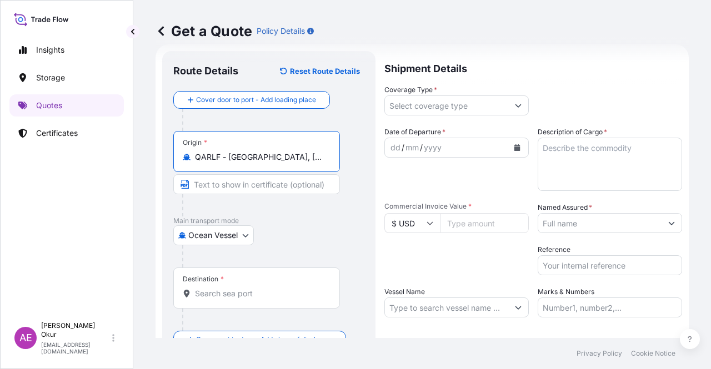
type input "QARLF - [GEOGRAPHIC_DATA], [GEOGRAPHIC_DATA]"
click at [244, 182] on input "Text to appear on certificate" at bounding box center [256, 184] width 167 height 20
paste input "RAS LAFFAN"
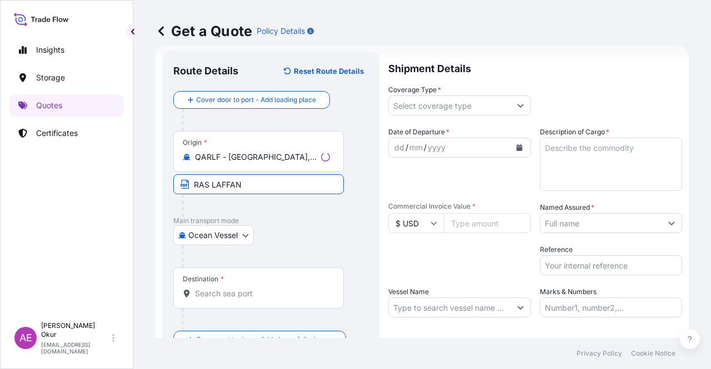
type input "RAS LAFFAN / [GEOGRAPHIC_DATA]"
click at [274, 292] on input "Destination *" at bounding box center [260, 293] width 131 height 11
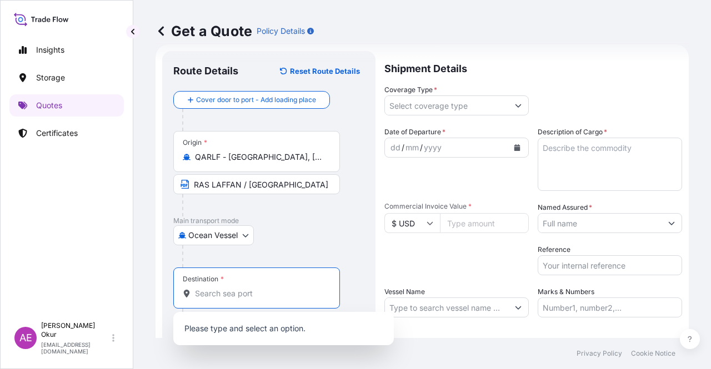
paste input "WALVIS BAY"
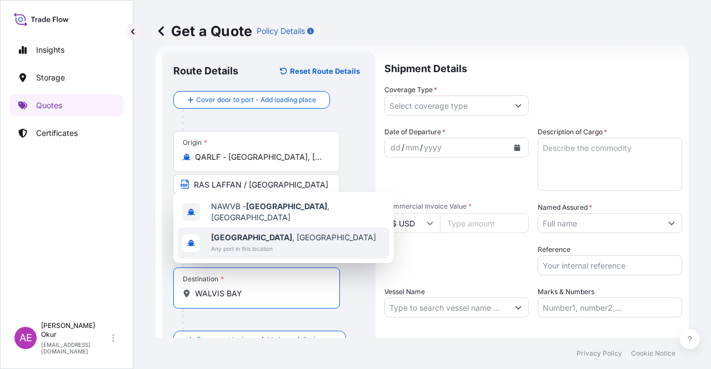
click at [283, 253] on span "Any port in this location" at bounding box center [293, 248] width 165 height 11
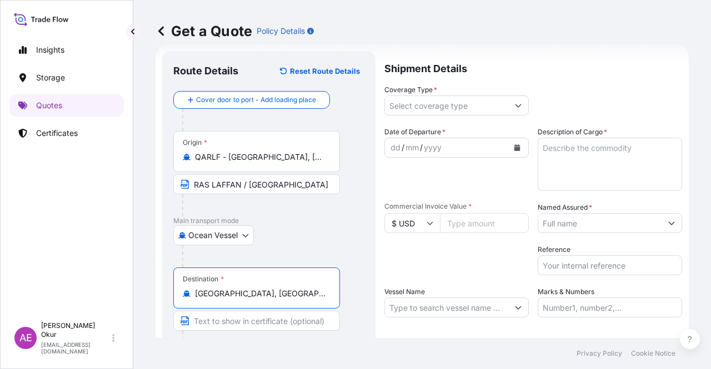
type input "[GEOGRAPHIC_DATA], [GEOGRAPHIC_DATA]"
click at [258, 320] on input "Text to appear on certificate" at bounding box center [256, 321] width 167 height 20
paste input "WALVIS BAY"
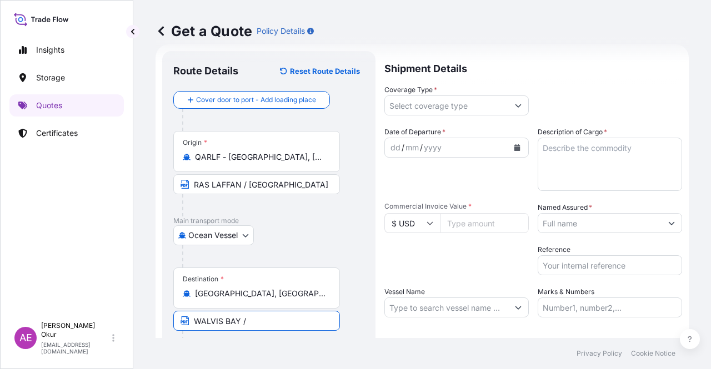
paste input "[GEOGRAPHIC_DATA]"
type input "WALVIS BAY / [GEOGRAPHIC_DATA]"
click at [474, 99] on input "Coverage Type *" at bounding box center [446, 106] width 123 height 20
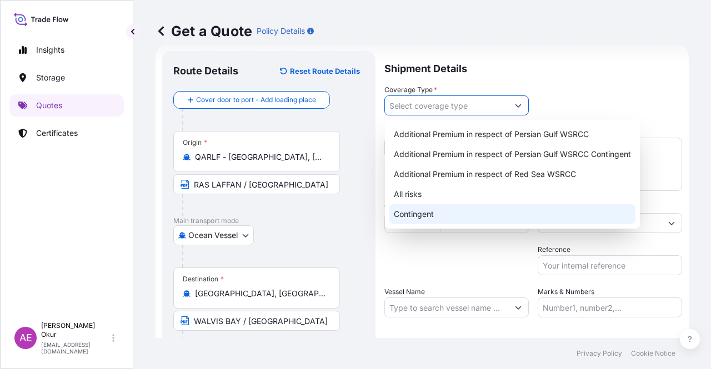
click at [450, 212] on div "Contingent" at bounding box center [512, 214] width 246 height 20
type input "Contingent"
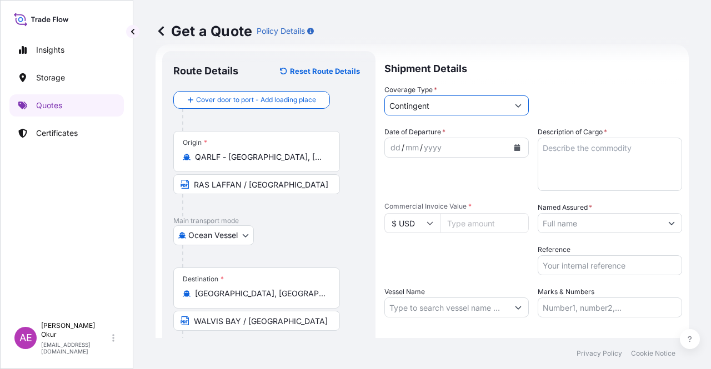
click at [392, 147] on div "dd" at bounding box center [395, 147] width 12 height 13
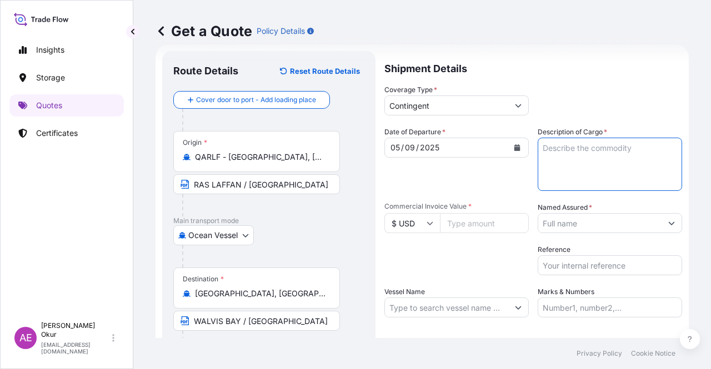
click at [570, 147] on textarea "Description of Cargo *" at bounding box center [610, 164] width 144 height 53
paste textarea "SULPHUR"
type textarea "SULPHUR"
click at [437, 229] on input "$ USD" at bounding box center [412, 223] width 56 height 20
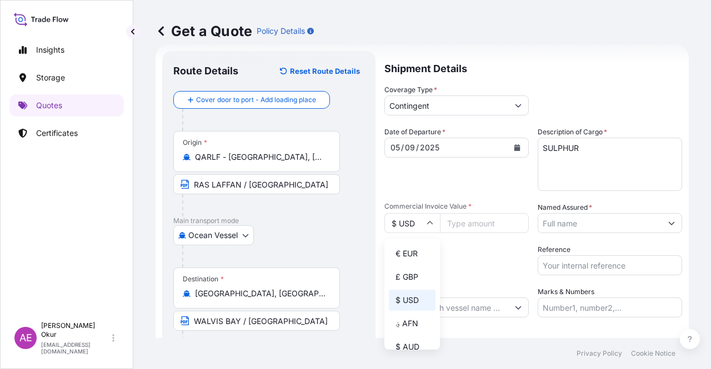
click at [462, 220] on input "Commercial Invoice Value *" at bounding box center [484, 223] width 89 height 20
paste input "13138048.5"
type input "13138048.5"
click at [604, 222] on input "Named Assured *" at bounding box center [599, 223] width 123 height 20
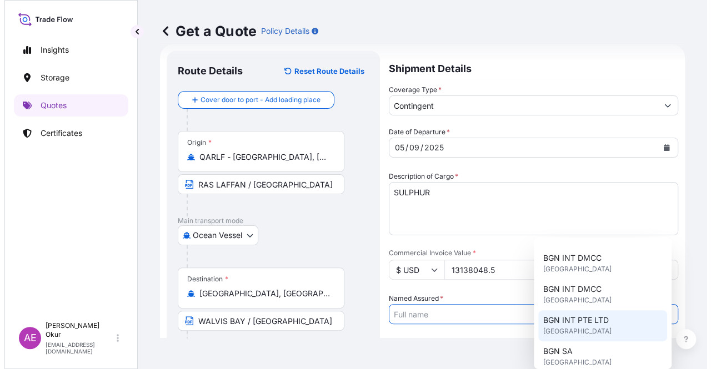
scroll to position [222, 0]
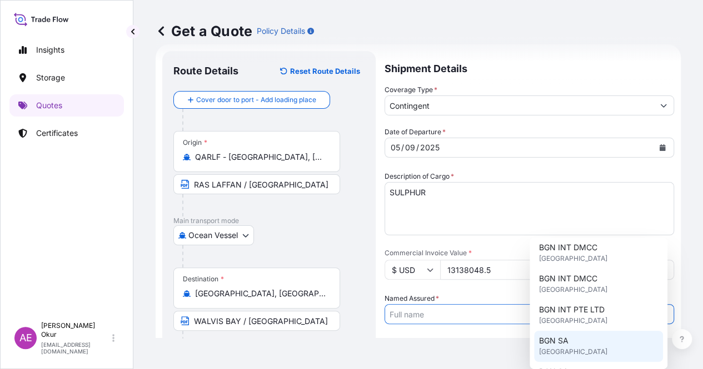
click at [572, 335] on div "BGN SA [GEOGRAPHIC_DATA]" at bounding box center [598, 346] width 129 height 31
type input "BGN SA"
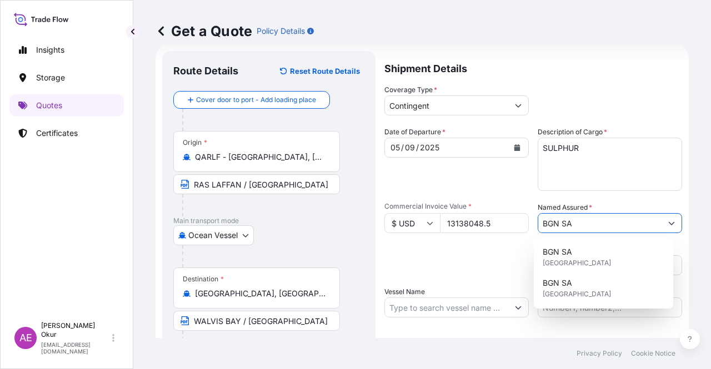
click at [459, 320] on div "Shipment Details Coverage Type * Contingent Date of Departure * [DATE] Cargo Ca…" at bounding box center [533, 225] width 298 height 349
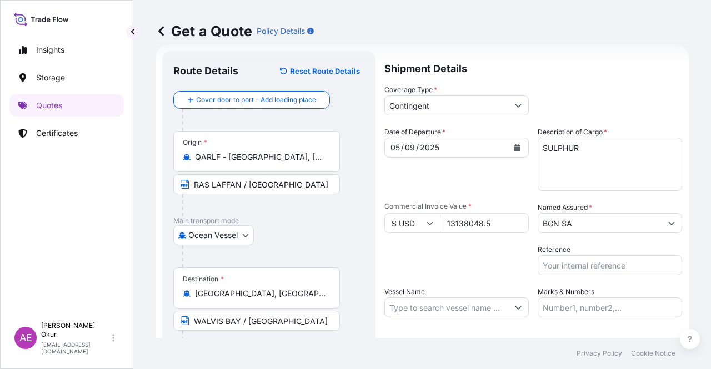
click at [459, 312] on input "Vessel Name" at bounding box center [446, 308] width 123 height 20
paste input "WESTERN [GEOGRAPHIC_DATA]"
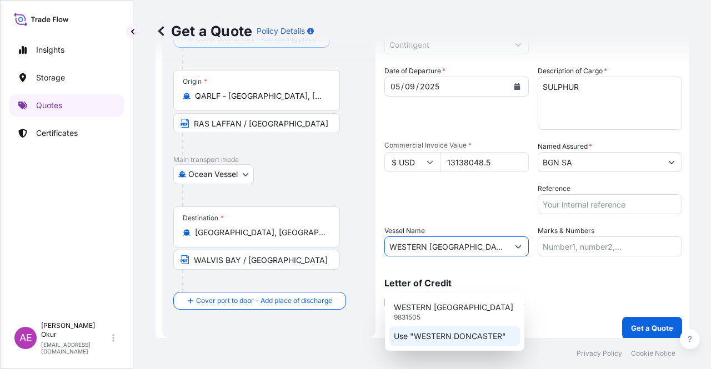
scroll to position [86, 0]
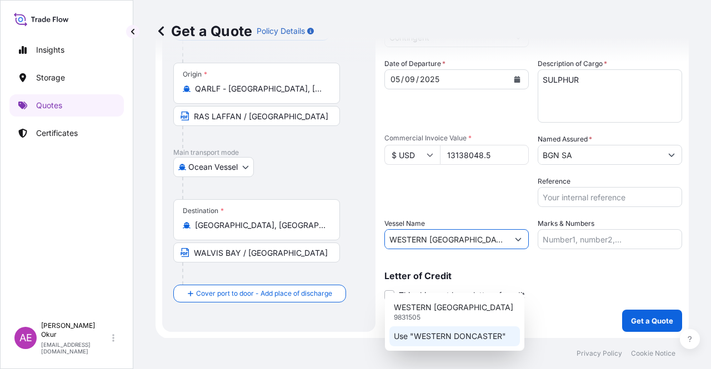
click at [463, 334] on p "Use "WESTERN DONCASTER"" at bounding box center [450, 336] width 112 height 11
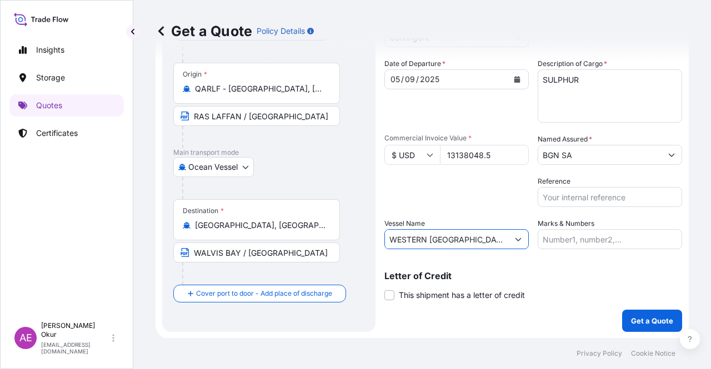
type input "WESTERN [GEOGRAPHIC_DATA]"
click at [559, 239] on input "Marks & Numbers" at bounding box center [610, 239] width 144 height 20
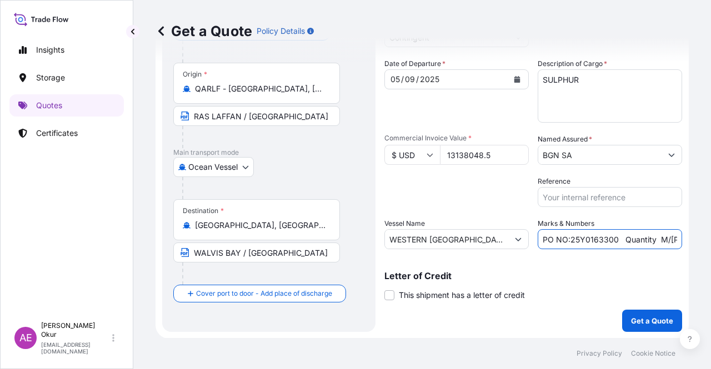
drag, startPoint x: 567, startPoint y: 239, endPoint x: 611, endPoint y: 239, distance: 43.9
click at [611, 239] on input "PO NO:25Y0163300 Quantity M/[PERSON_NAME]: 3.259,00 Premium: USD 105,35" at bounding box center [610, 239] width 144 height 20
paste input "2144"
drag, startPoint x: 652, startPoint y: 236, endPoint x: 695, endPoint y: 238, distance: 43.4
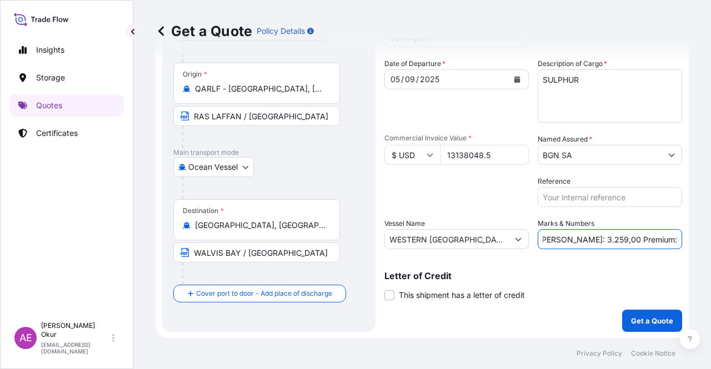
click at [696, 238] on div "Get a Quote Policy Details Route Details Reset Route Details Cover door to port…" at bounding box center [422, 169] width 578 height 338
click at [604, 238] on input "PO NO:25Y0214400 Quantity M/[PERSON_NAME]: 3.259,00 Premium: USD 105,35" at bounding box center [610, 239] width 144 height 20
drag, startPoint x: 555, startPoint y: 237, endPoint x: 587, endPoint y: 238, distance: 31.7
click at [587, 238] on input "PO NO:25Y0214400 Quantity M/[PERSON_NAME]: 3.259,00 Premium: USD 105,35" at bounding box center [610, 239] width 144 height 20
paste input "6.749,79"
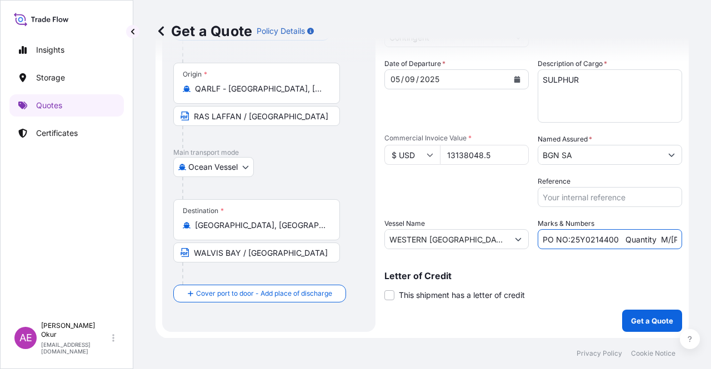
scroll to position [0, 136]
drag, startPoint x: 615, startPoint y: 232, endPoint x: 710, endPoint y: 231, distance: 95.0
click at [710, 231] on div "Get a Quote Policy Details Route Details Reset Route Details Cover door to port…" at bounding box center [422, 169] width 578 height 338
click at [610, 231] on input "PO NO:25Y0214400 Quantity M/[PERSON_NAME]: 36.749,79 Premium: USD 105,35" at bounding box center [610, 239] width 144 height 20
drag, startPoint x: 667, startPoint y: 237, endPoint x: 710, endPoint y: 239, distance: 43.9
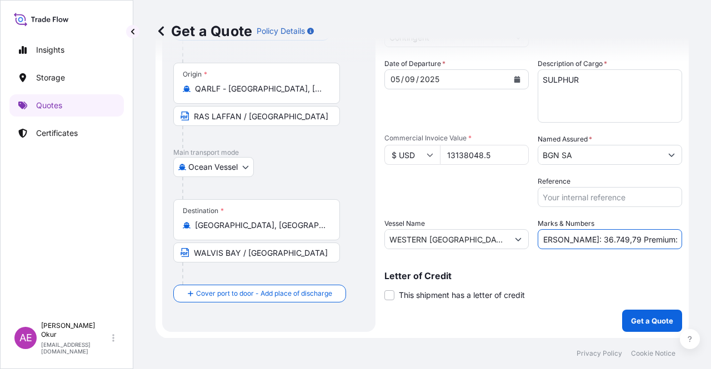
click at [710, 239] on div "Get a Quote Policy Details Route Details Reset Route Details Cover door to port…" at bounding box center [422, 169] width 578 height 338
paste input ".313,80"
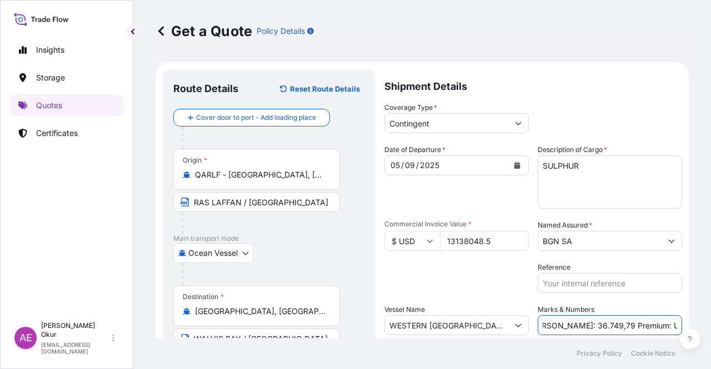
type input "PO NO:25Y0214400 Quantity M/[PERSON_NAME]: 36.749,79 Premium: USD 1.313,80"
click at [485, 129] on input "Contingent" at bounding box center [446, 123] width 123 height 20
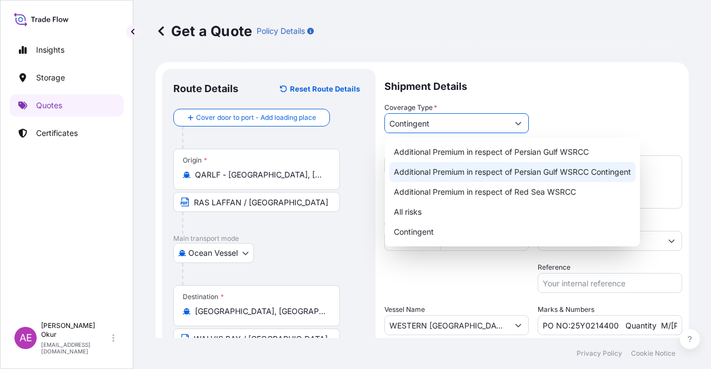
click at [481, 176] on div "Additional Premium in respect of Persian Gulf WSRCC Contingent" at bounding box center [512, 172] width 246 height 20
type input "Additional Premium in respect of Persian Gulf WSRCC Contingent"
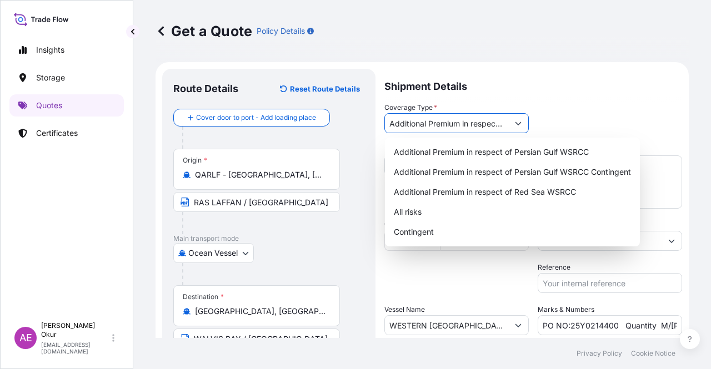
click at [508, 117] on button "Show suggestions" at bounding box center [518, 123] width 20 height 20
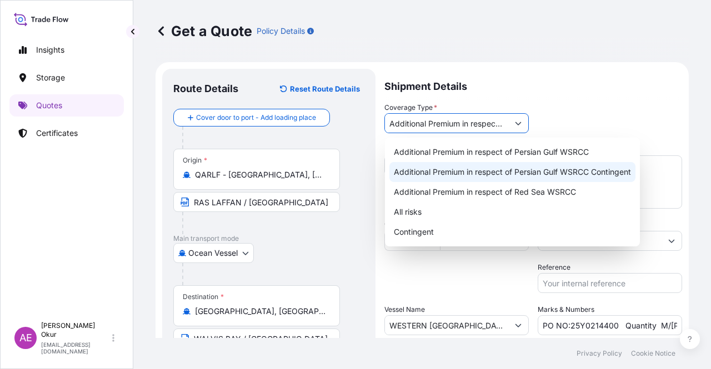
click at [527, 177] on div "Additional Premium in respect of Persian Gulf WSRCC Contingent" at bounding box center [512, 172] width 246 height 20
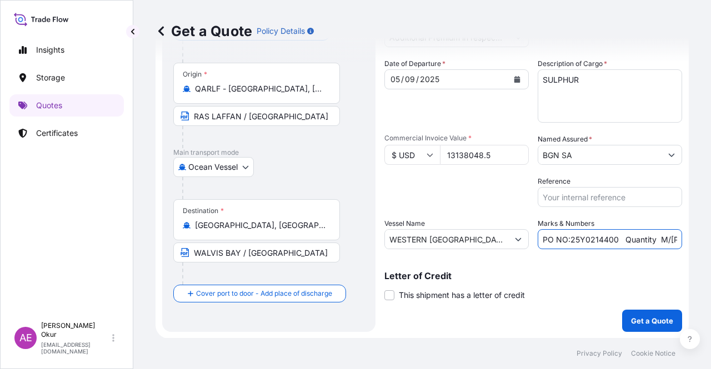
scroll to position [0, 142]
drag, startPoint x: 612, startPoint y: 241, endPoint x: 710, endPoint y: 238, distance: 98.3
click at [710, 238] on div "Get a Quote Policy Details Route Details Reset Route Details Cover door to port…" at bounding box center [422, 169] width 578 height 338
click at [553, 266] on div "Letter of Credit This shipment has a letter of credit Letter of credit * Letter…" at bounding box center [533, 279] width 298 height 43
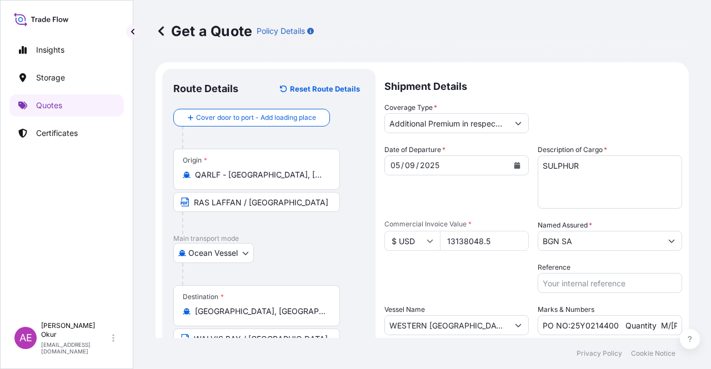
scroll to position [86, 0]
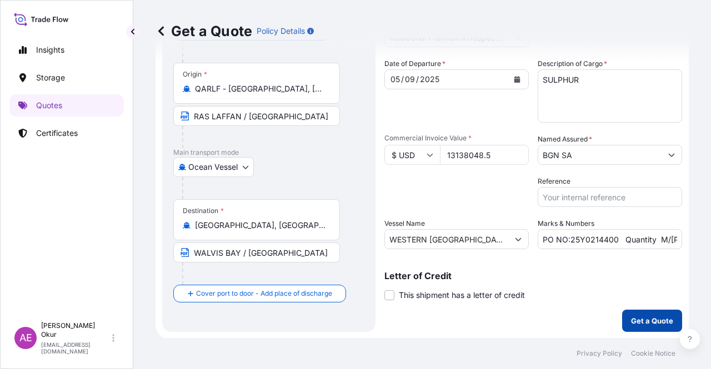
click at [631, 317] on p "Get a Quote" at bounding box center [652, 320] width 42 height 11
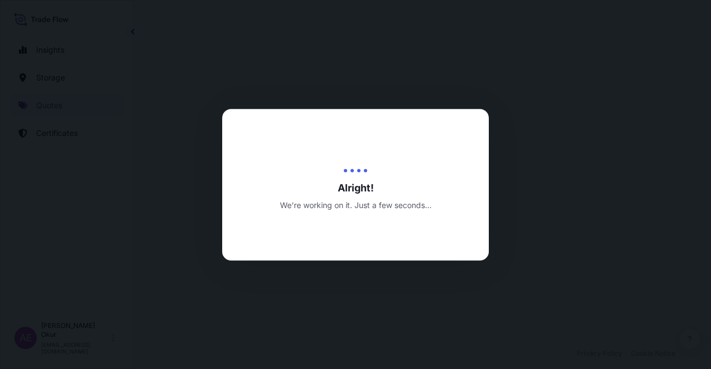
select select "Ocean Vessel"
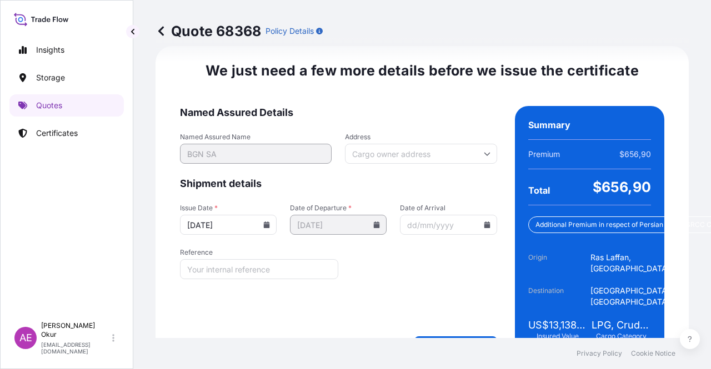
scroll to position [1450, 0]
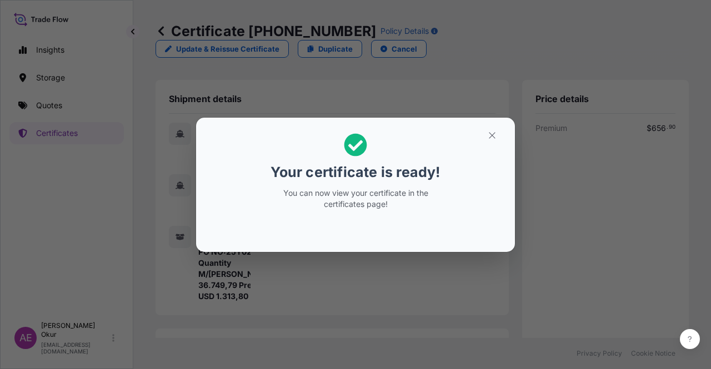
click at [485, 138] on button "button" at bounding box center [492, 136] width 28 height 18
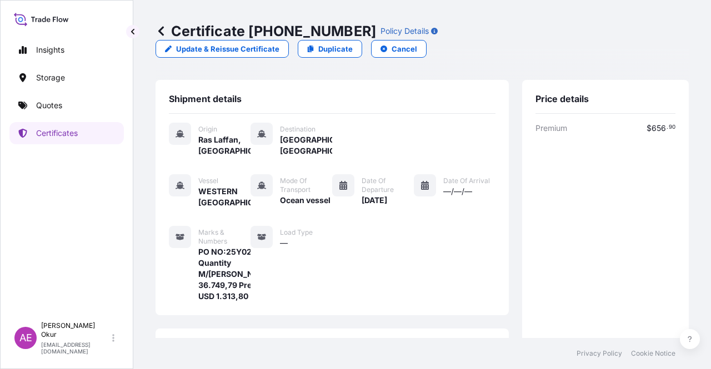
scroll to position [300, 0]
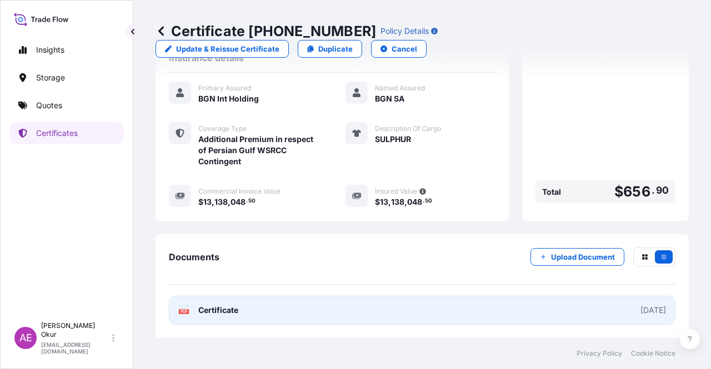
click at [200, 306] on span "Certificate" at bounding box center [218, 310] width 40 height 11
